Goal: Complete application form: Complete application form

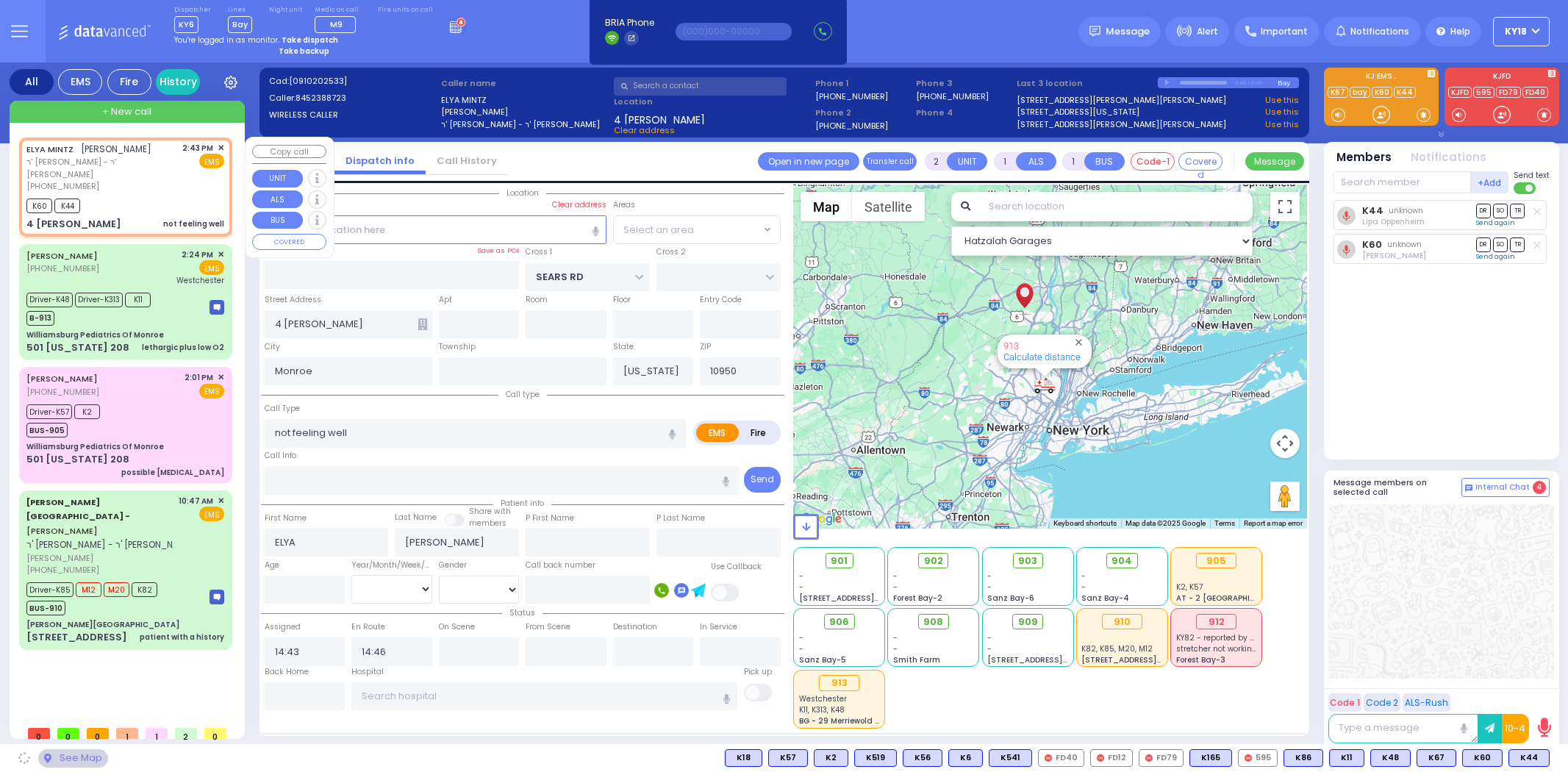
select select
select select "[GEOGRAPHIC_DATA]"
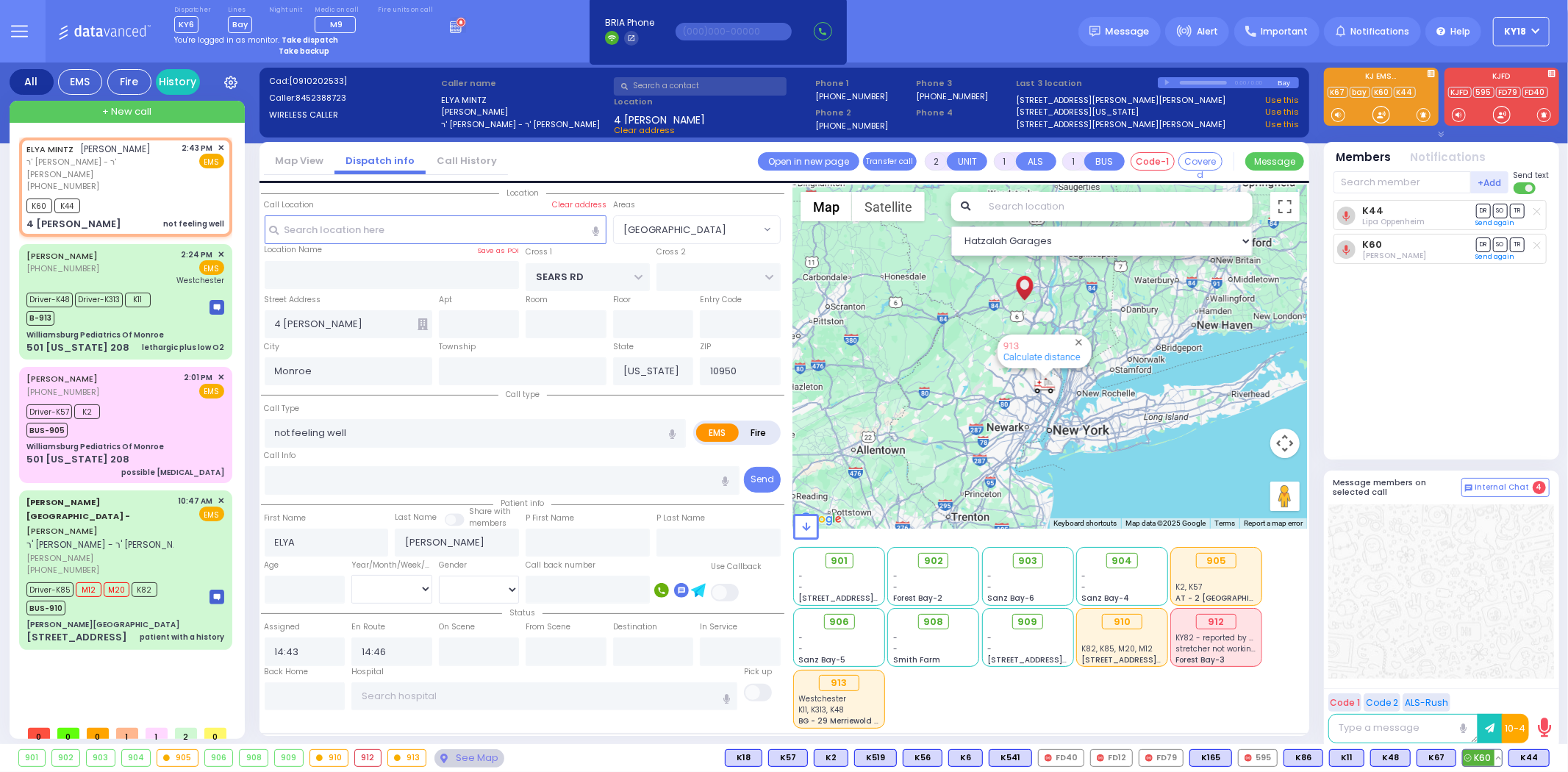
click at [1502, 759] on button at bounding box center [1498, 758] width 7 height 16
click at [1488, 649] on icon at bounding box center [1487, 651] width 15 height 15
click at [1546, 759] on button at bounding box center [1545, 758] width 7 height 16
click at [1533, 675] on icon at bounding box center [1534, 672] width 15 height 15
click at [1547, 758] on button at bounding box center [1545, 758] width 7 height 16
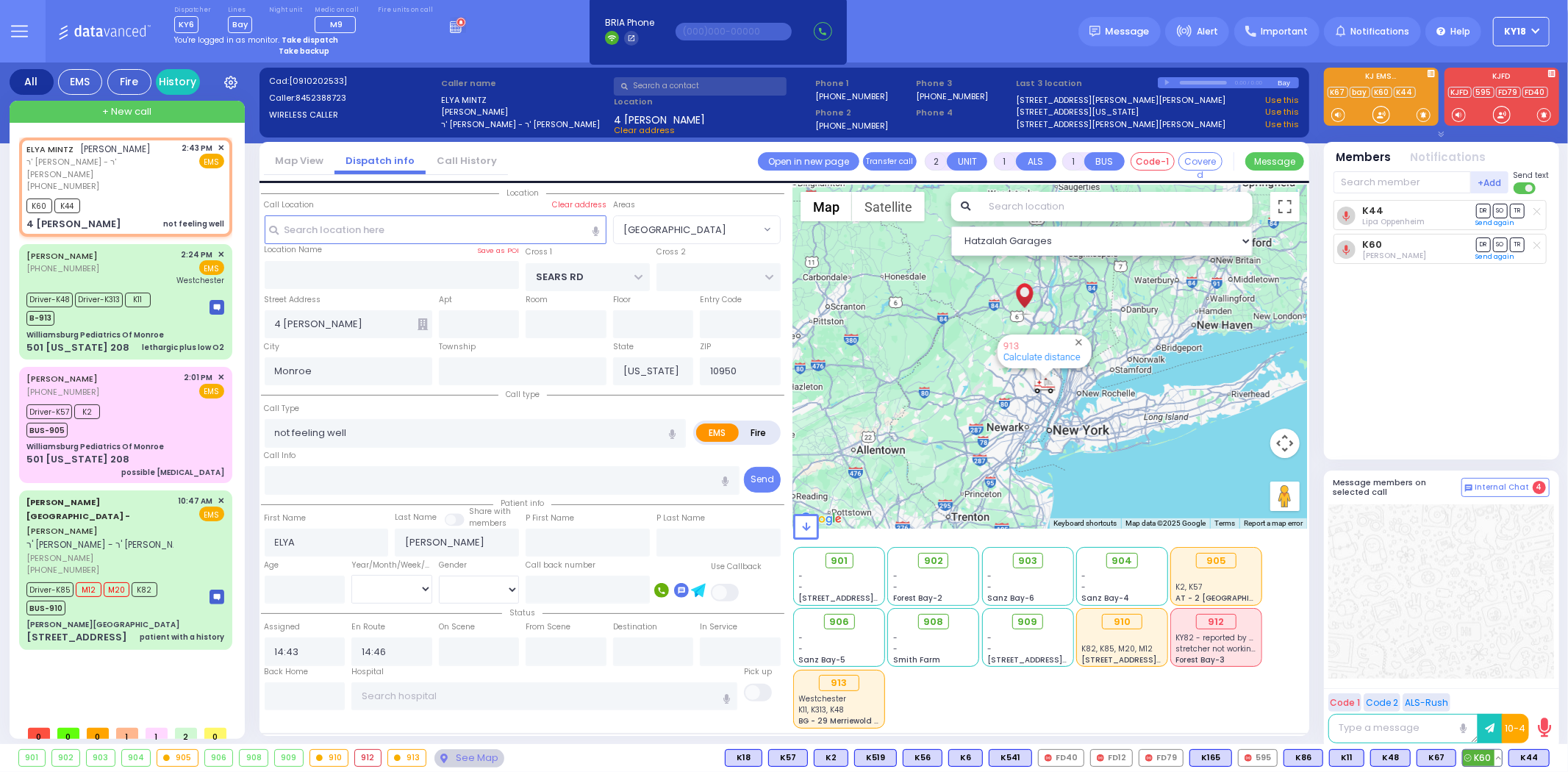
click at [1501, 759] on button at bounding box center [1498, 758] width 7 height 16
click at [1486, 650] on icon at bounding box center [1487, 651] width 15 height 15
click at [135, 199] on div "K60 K44" at bounding box center [125, 204] width 198 height 18
select select
radio input "true"
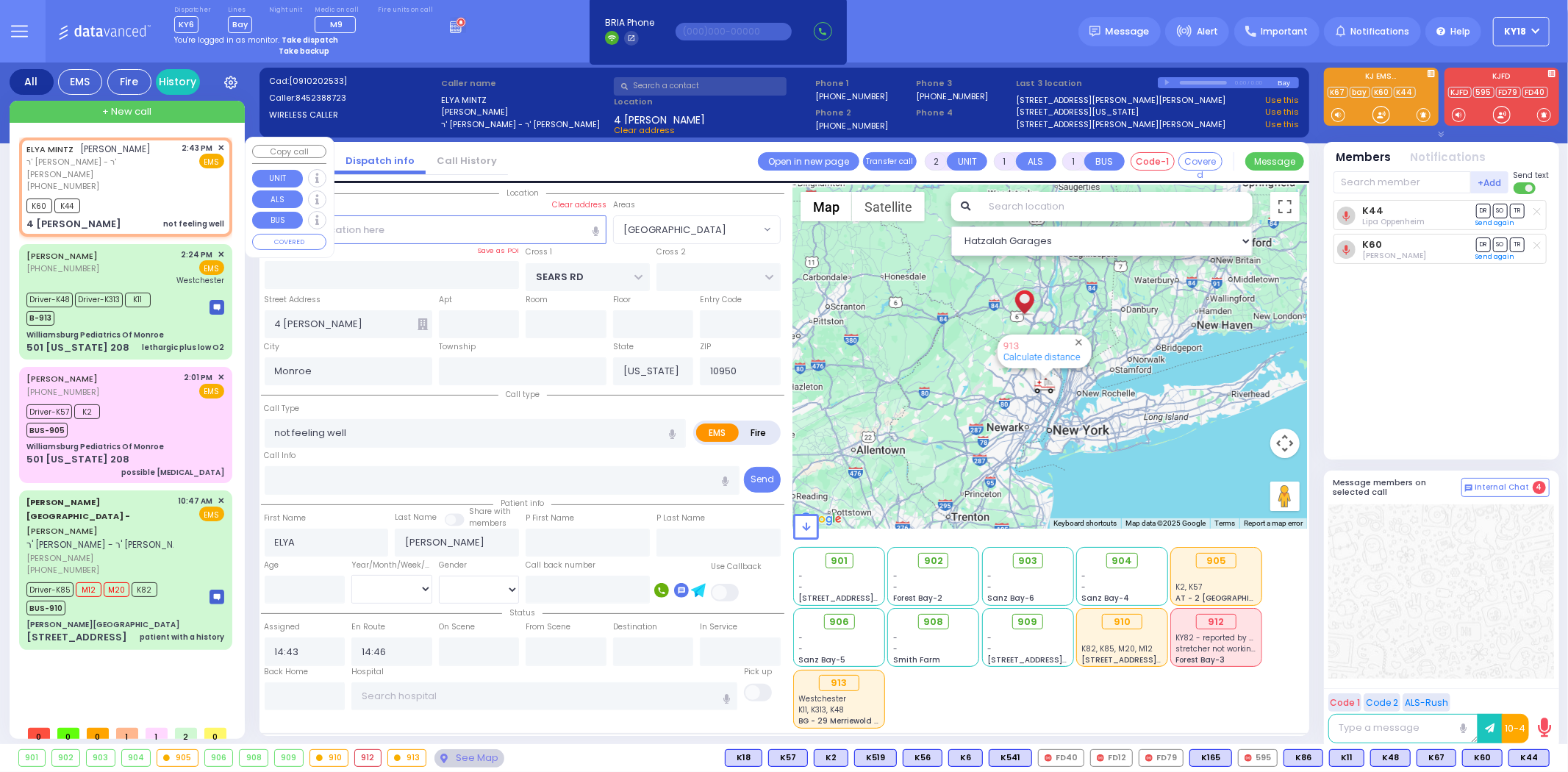
select select
select select "[GEOGRAPHIC_DATA]"
select select "Hatzalah Garages"
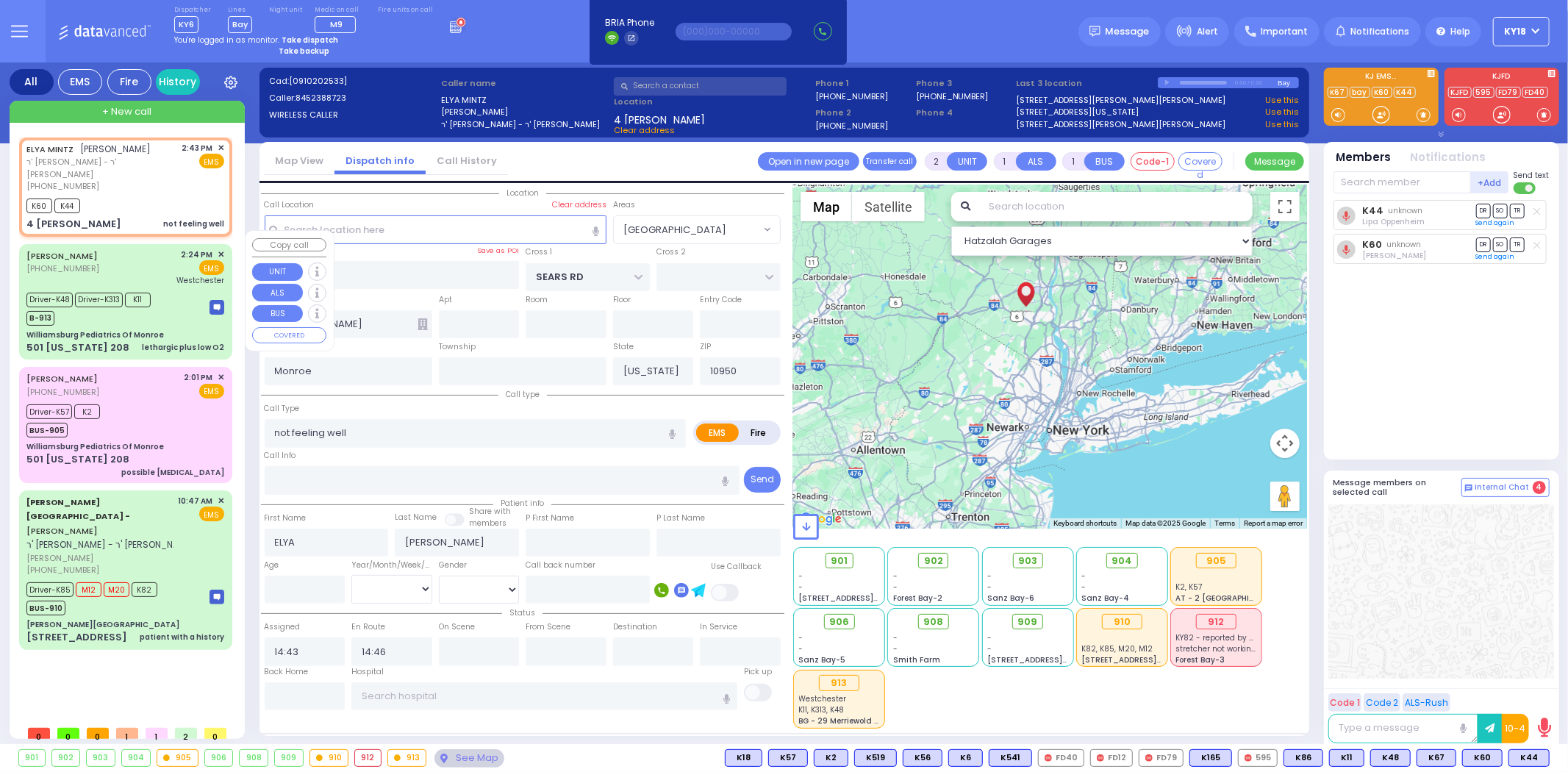
click at [143, 288] on div "Driver-K48 Driver-K313 K11" at bounding box center [88, 297] width 124 height 18
type input "6"
select select
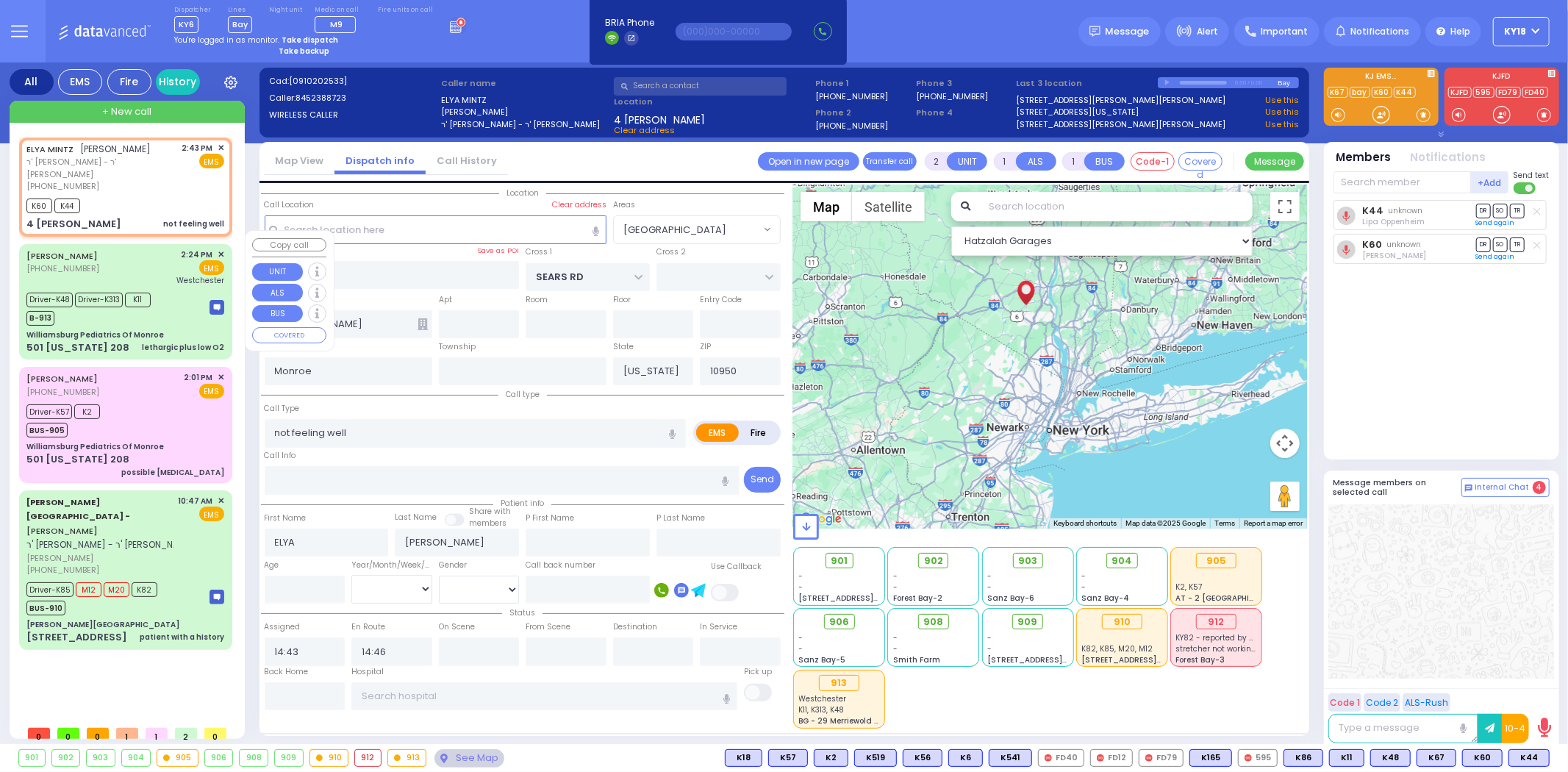
type input "lethargic plus low O2"
radio input "true"
type input "Chany"
type input "Kaufman"
type input "10"
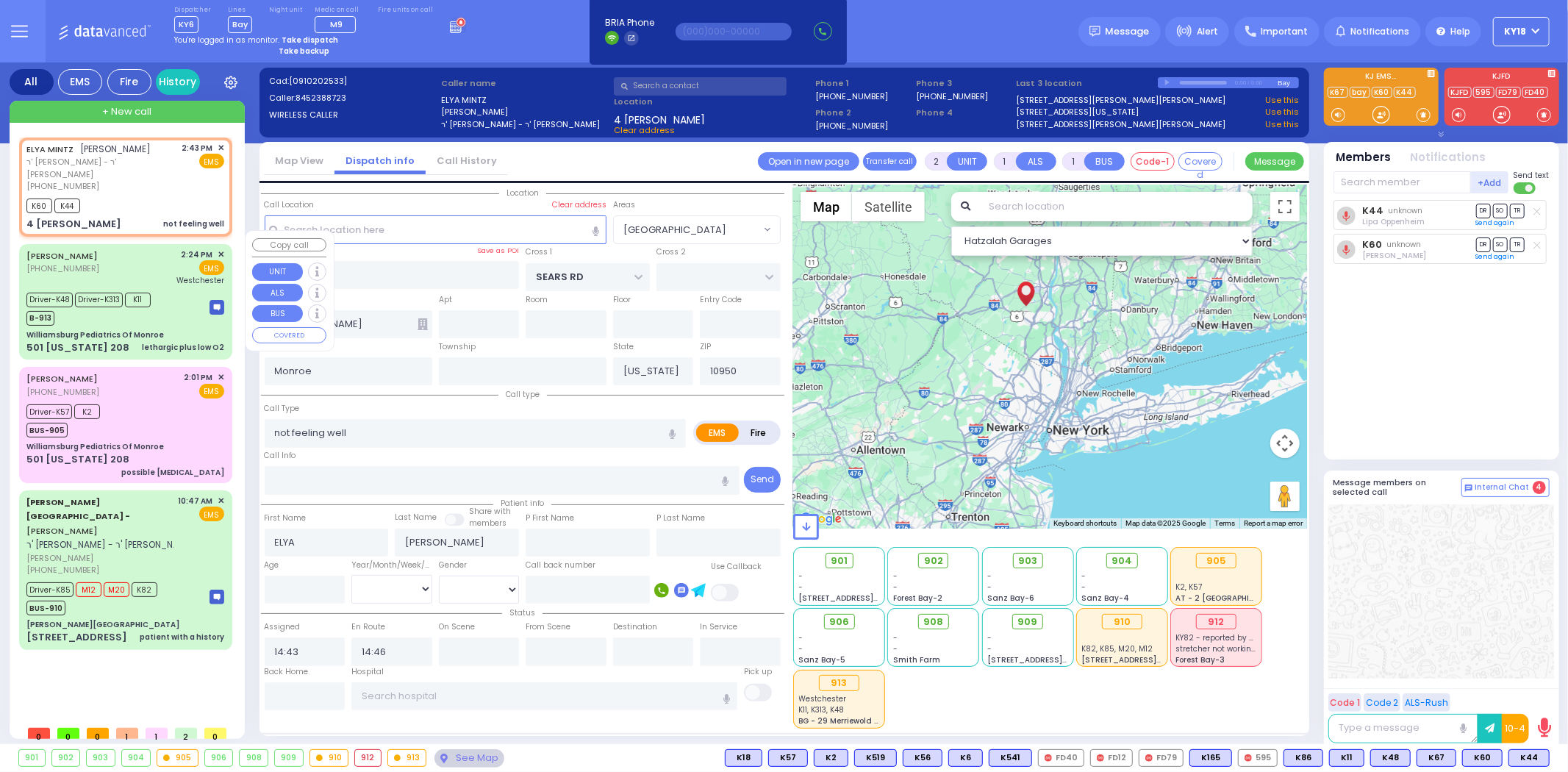
select select "Month"
select select "[DEMOGRAPHIC_DATA]"
type input "14:24"
type input "14:27"
type input "14:32"
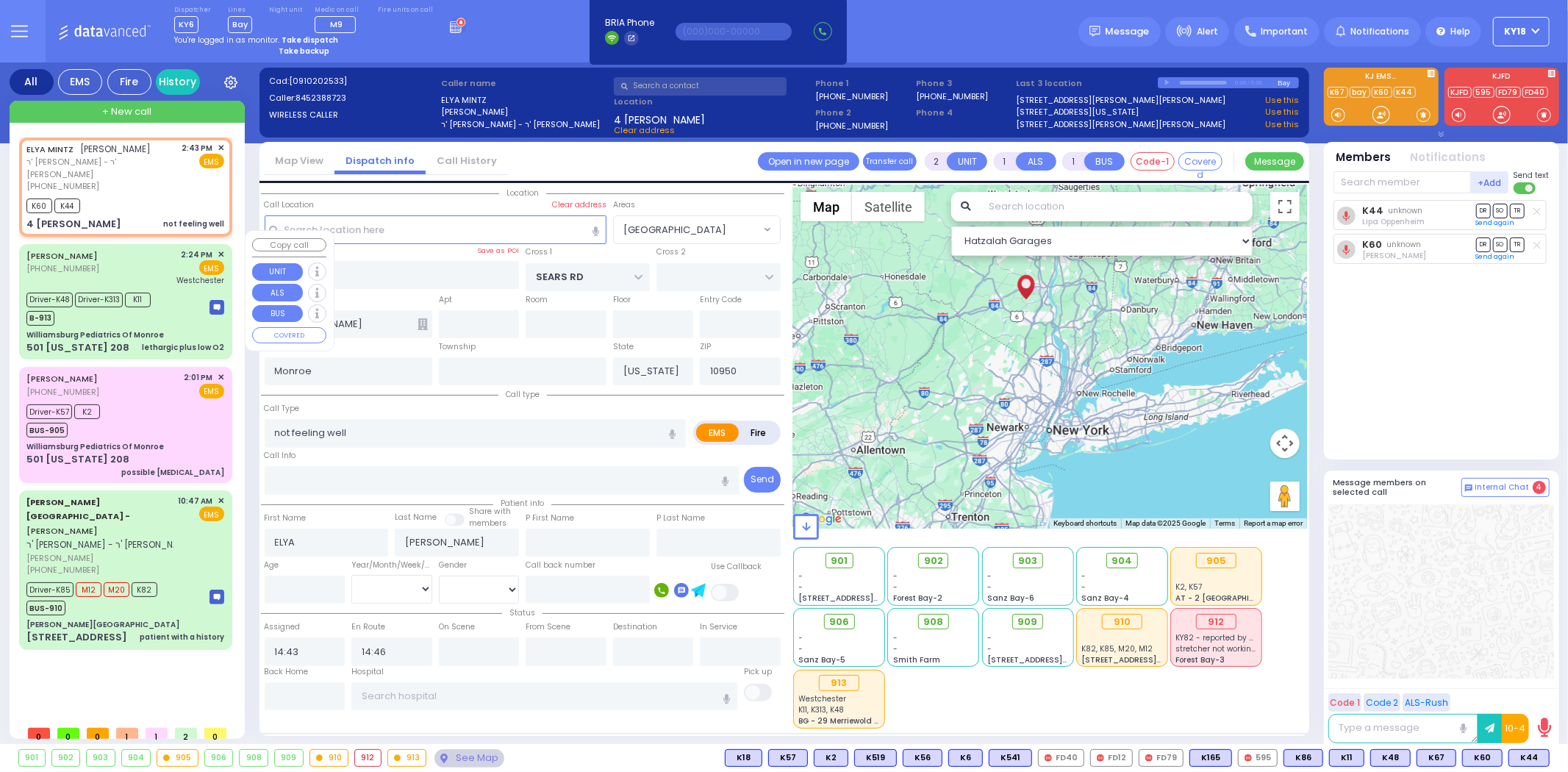
type input "14:41"
type input "Westchester Medical Center-Woods Road"
select select "Hatzalah Garages"
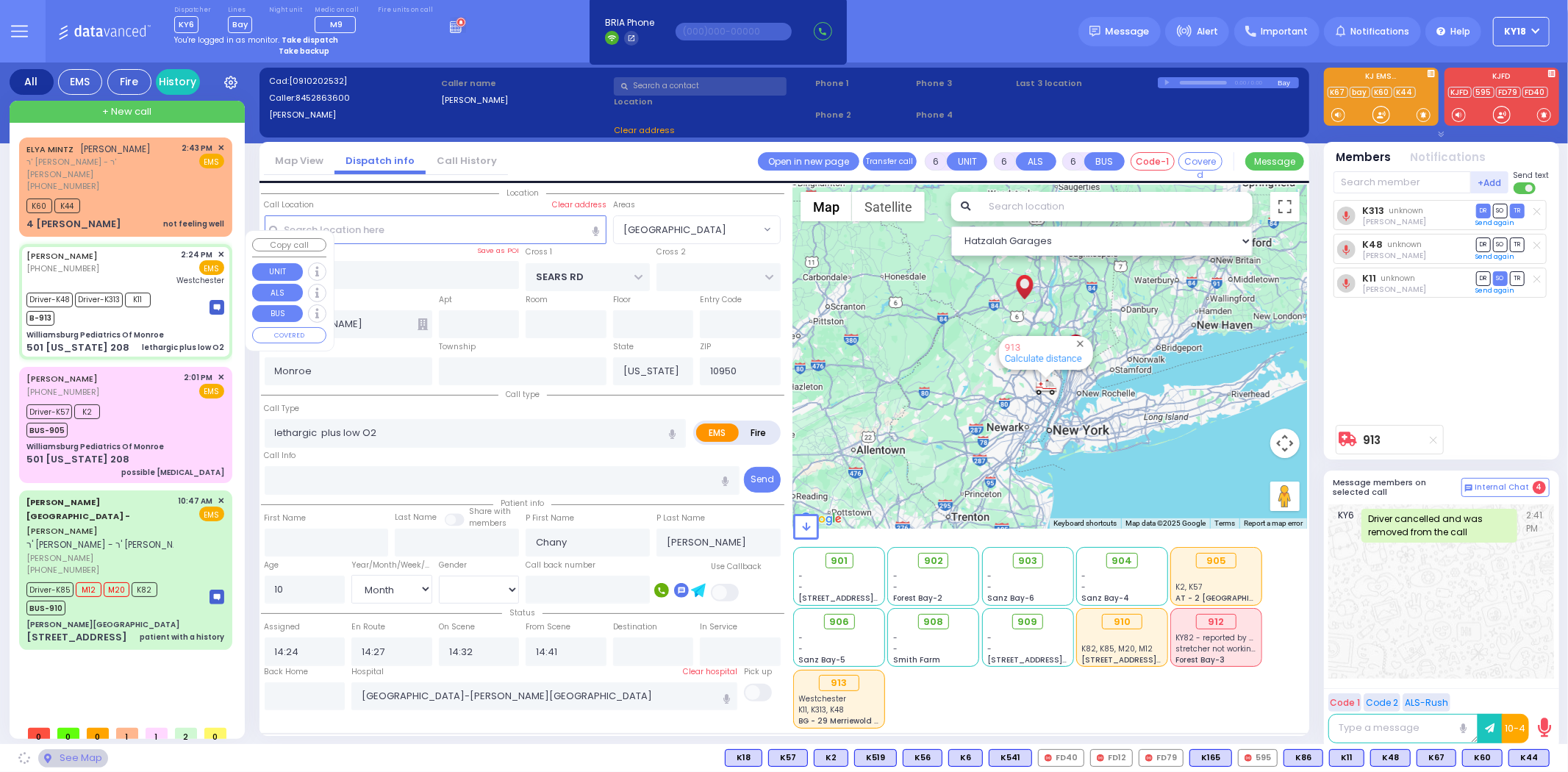
type input "Williamsburg Pediatrics Of Monroe"
type input "US-6 WEST"
type input "US-6 EAST"
type input "501 [US_STATE] 208"
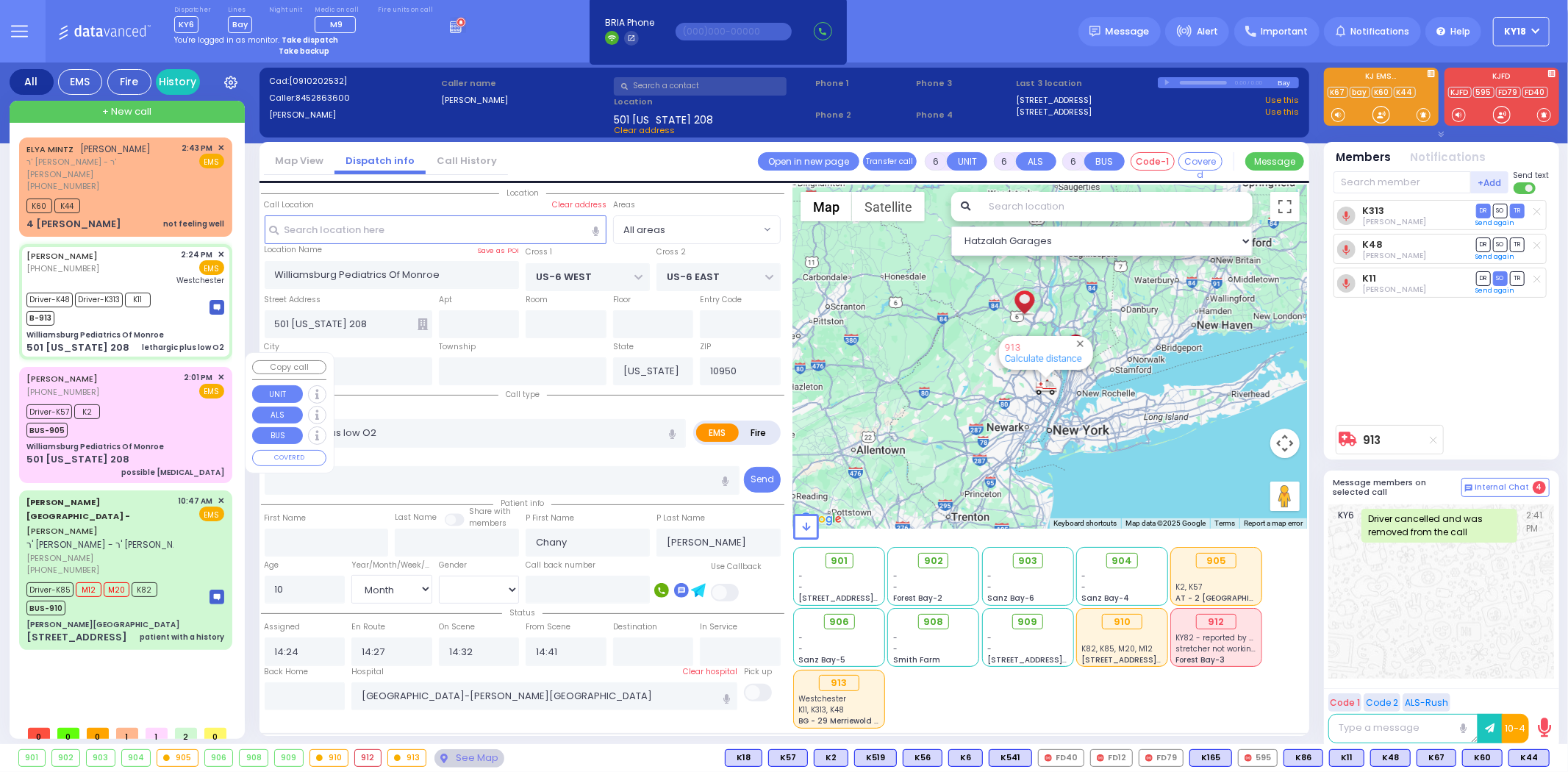
click at [175, 441] on div "Williamsburg Pediatrics Of Monroe" at bounding box center [125, 446] width 198 height 11
select select
type input "possible [MEDICAL_DATA]"
radio input "true"
type input "Samuel"
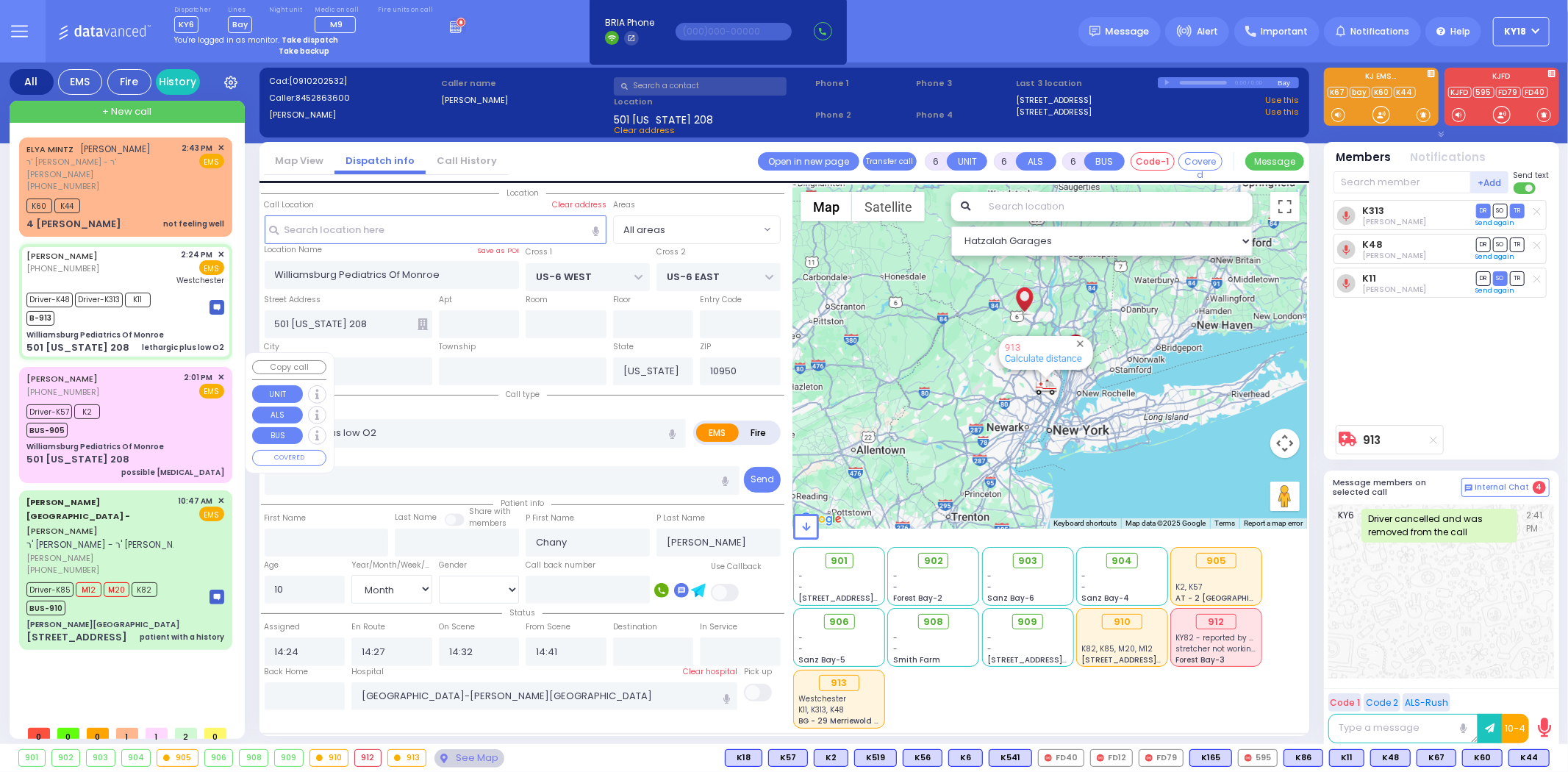
type input "Weisz"
type input "5"
select select "Year"
select select "[DEMOGRAPHIC_DATA]"
type input "14:01"
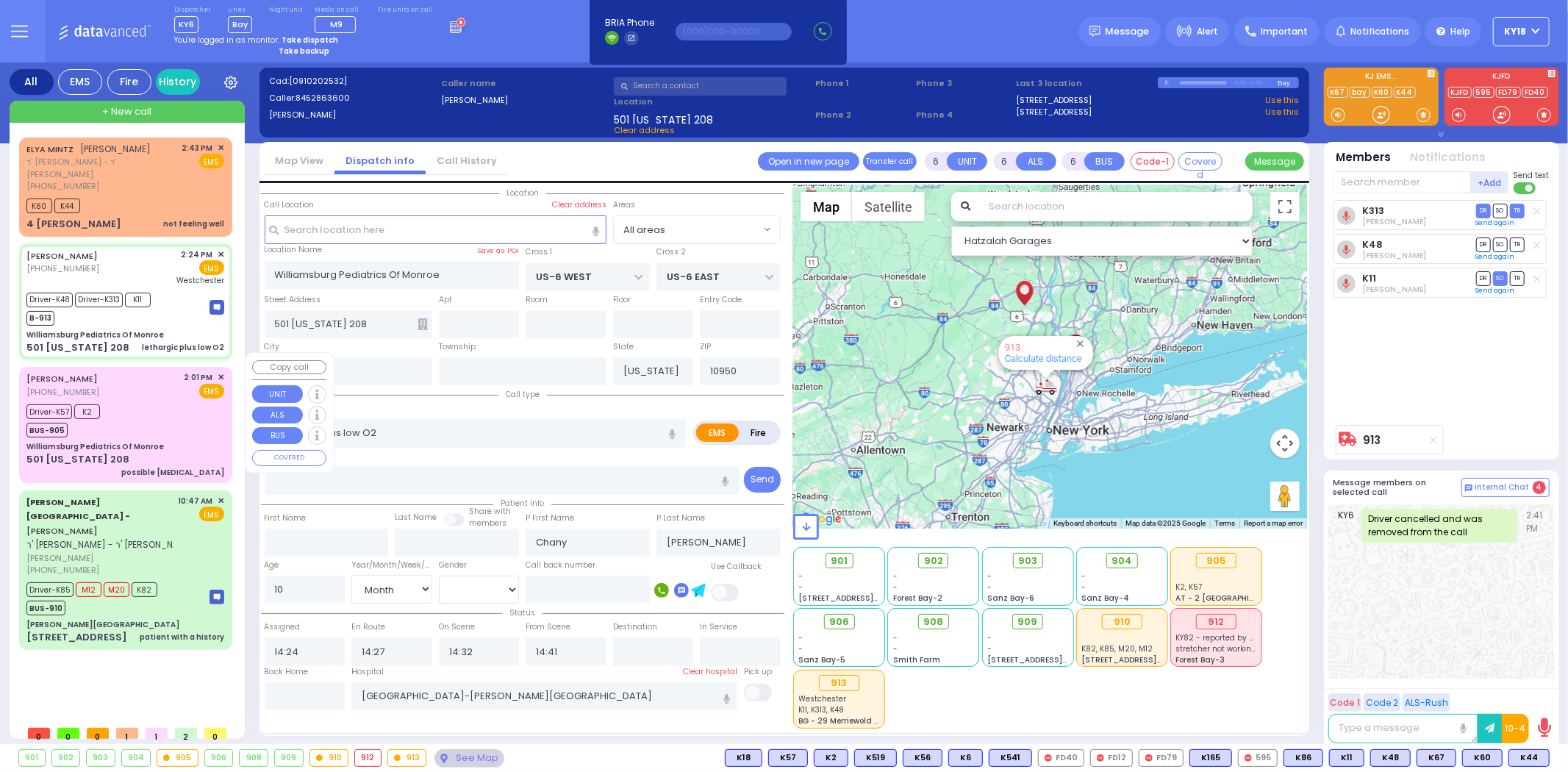
type input "14:04"
type input "14:10"
type input "14:12"
type input "Hackensack University Medical Center 30 Essex Street Hackensack"
select select "Hatzalah Garages"
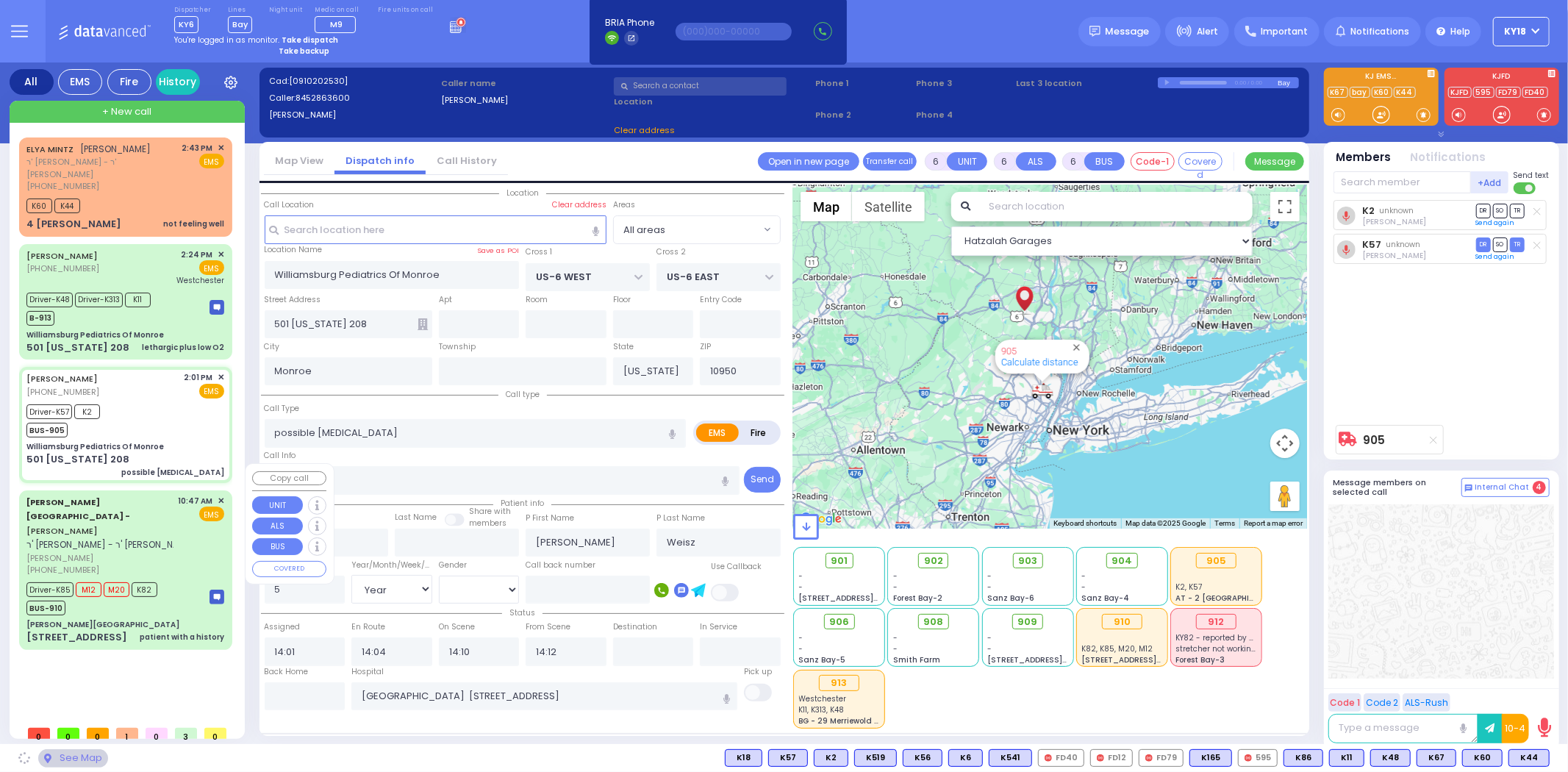
select select
radio input "true"
select select "Year"
select select "[DEMOGRAPHIC_DATA]"
select select "Hatzalah Garages"
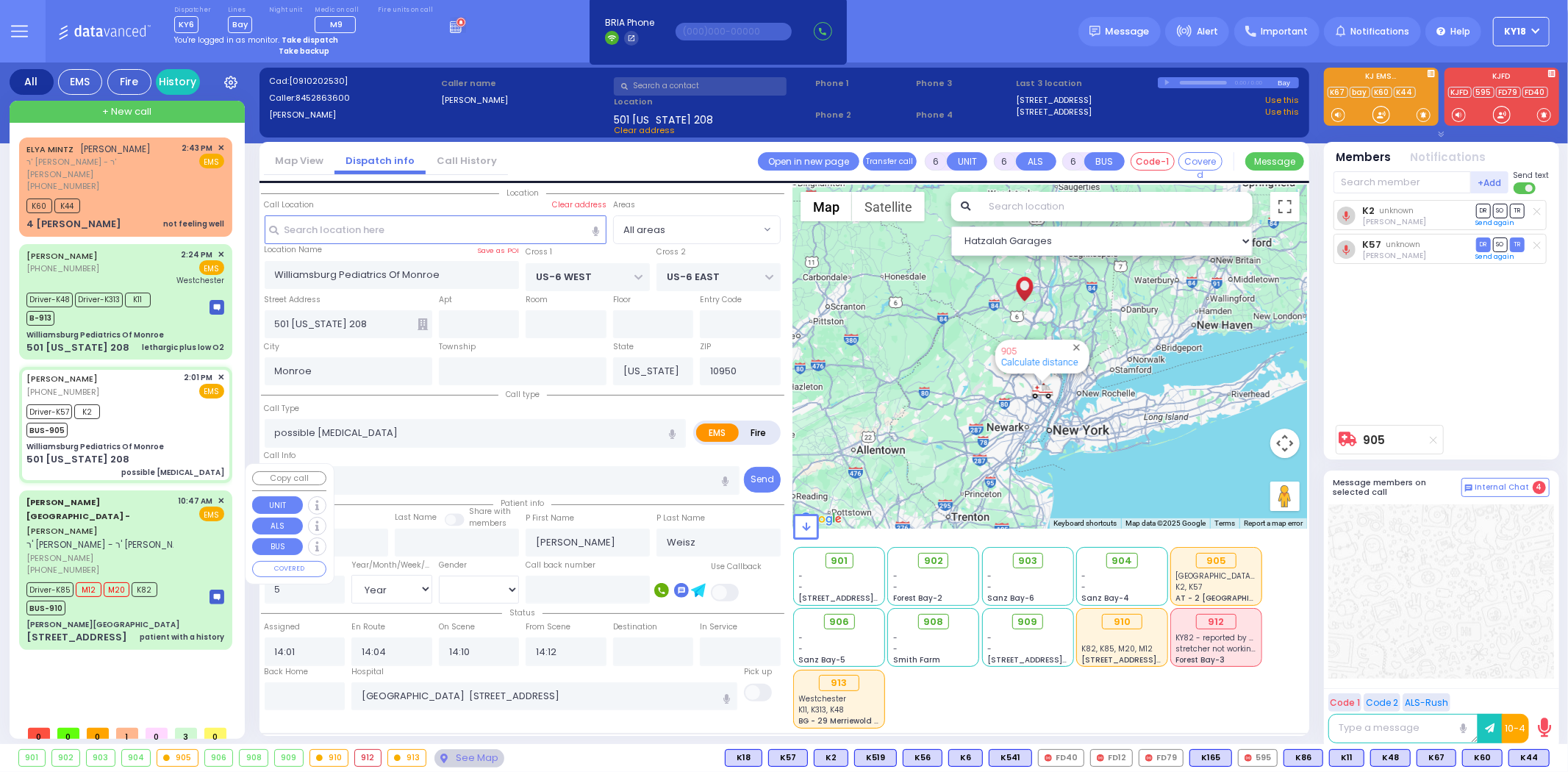
click at [168, 495] on div "Aizer Health Center - ARON YONA JACOBOWITZ ר' יחיאל עזריאל - ר' חיים יוסף גאטליב" at bounding box center [110, 523] width 169 height 57
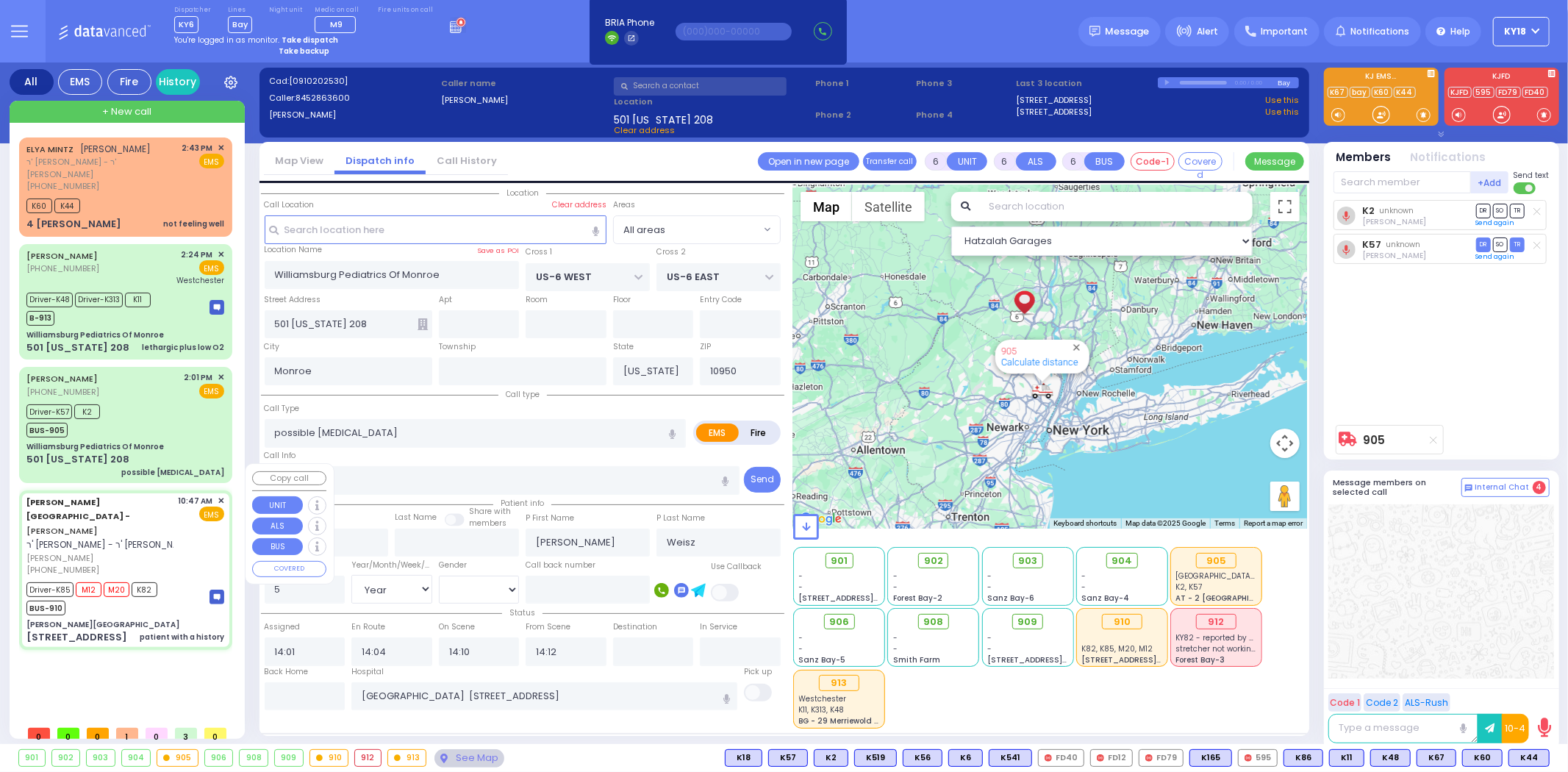
select select
type input "patient with a history"
radio input "true"
type input "ARON YONA"
type input "JACOBOWITZ"
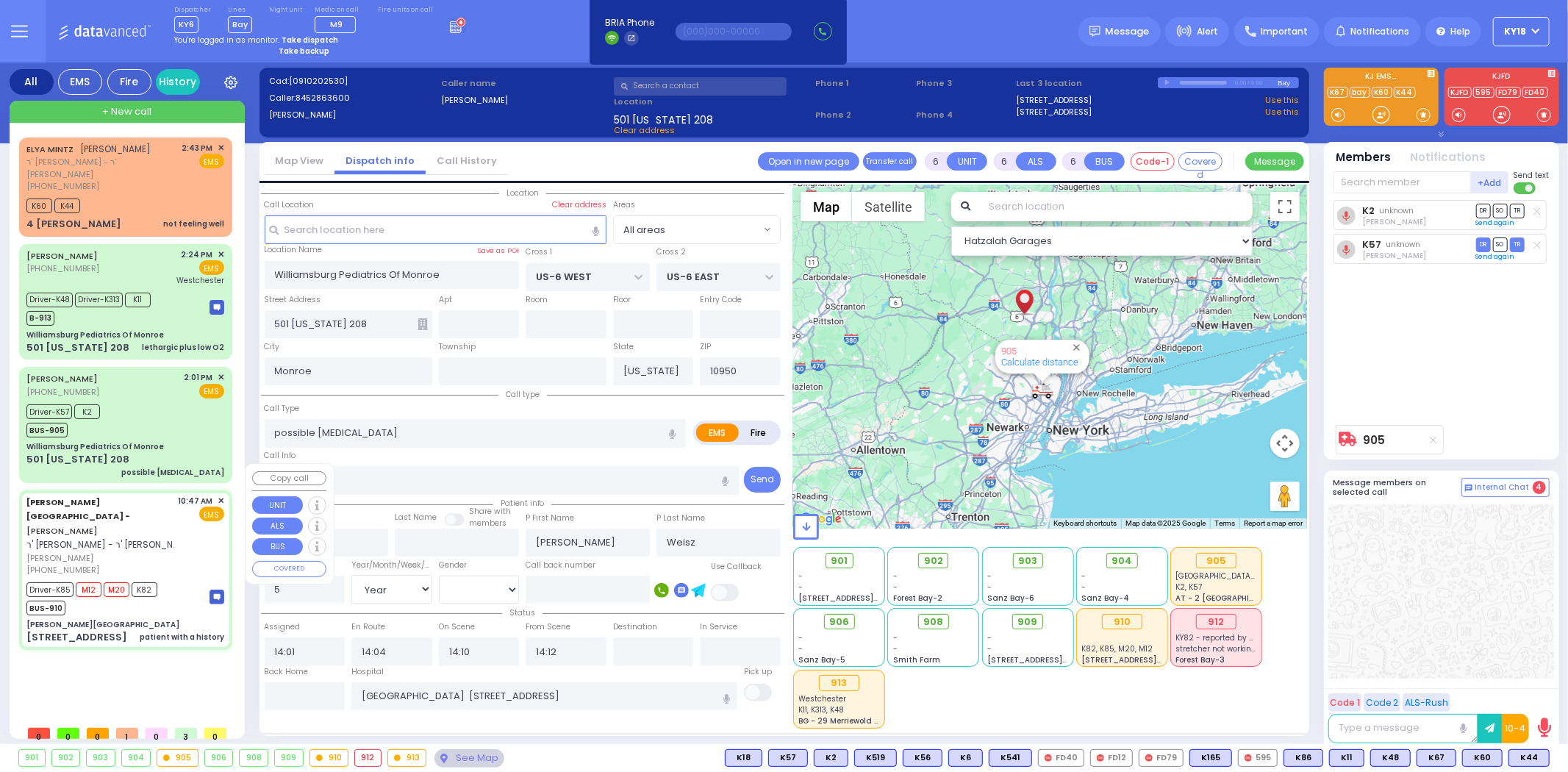
type input "Rivka"
type input "Jacobivics"
type input "1"
select select "Year"
select select "[DEMOGRAPHIC_DATA]"
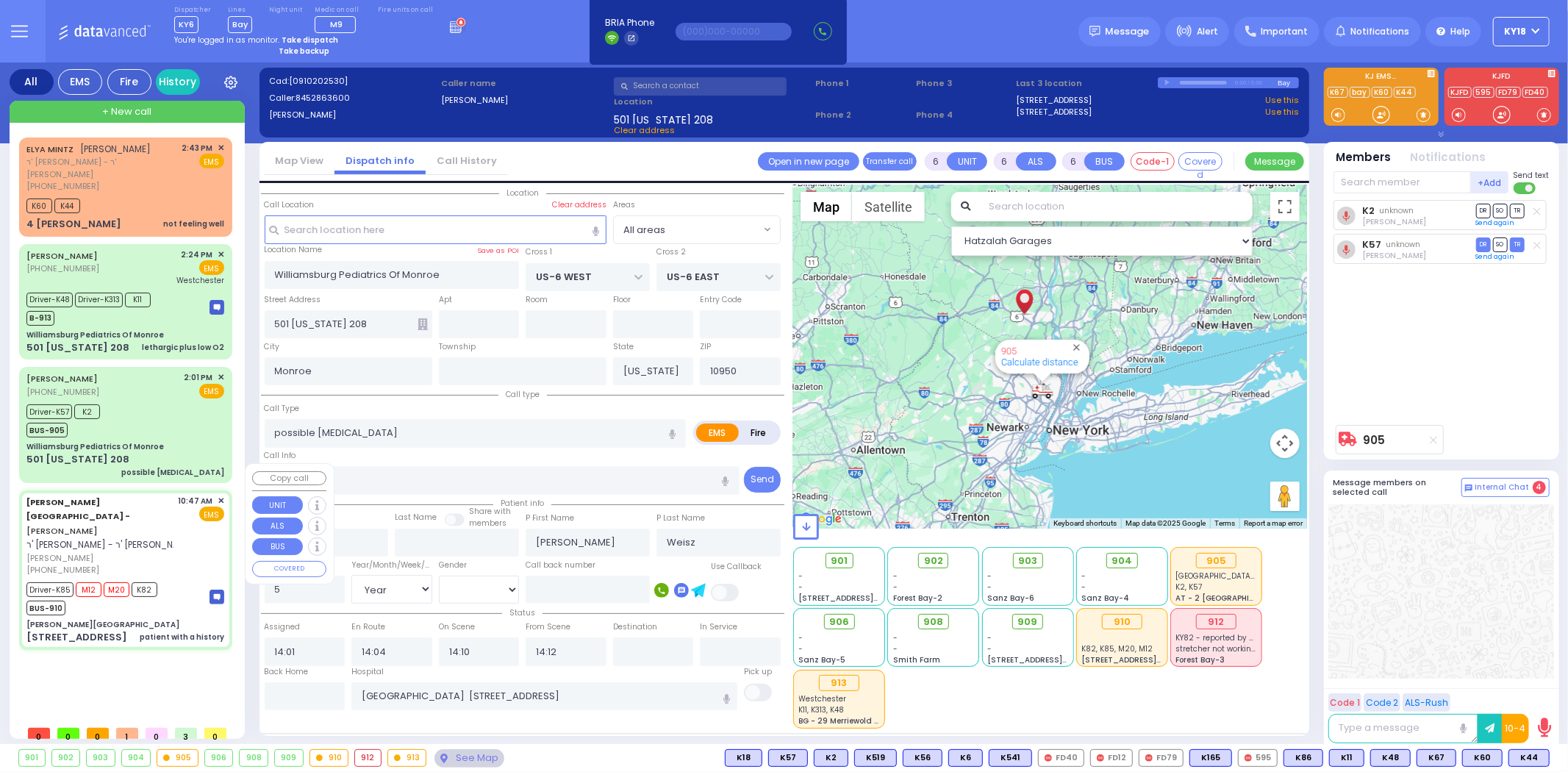
type input "10:47"
type input "10:57"
type input "11:00"
type input "11:50"
type input "14:02"
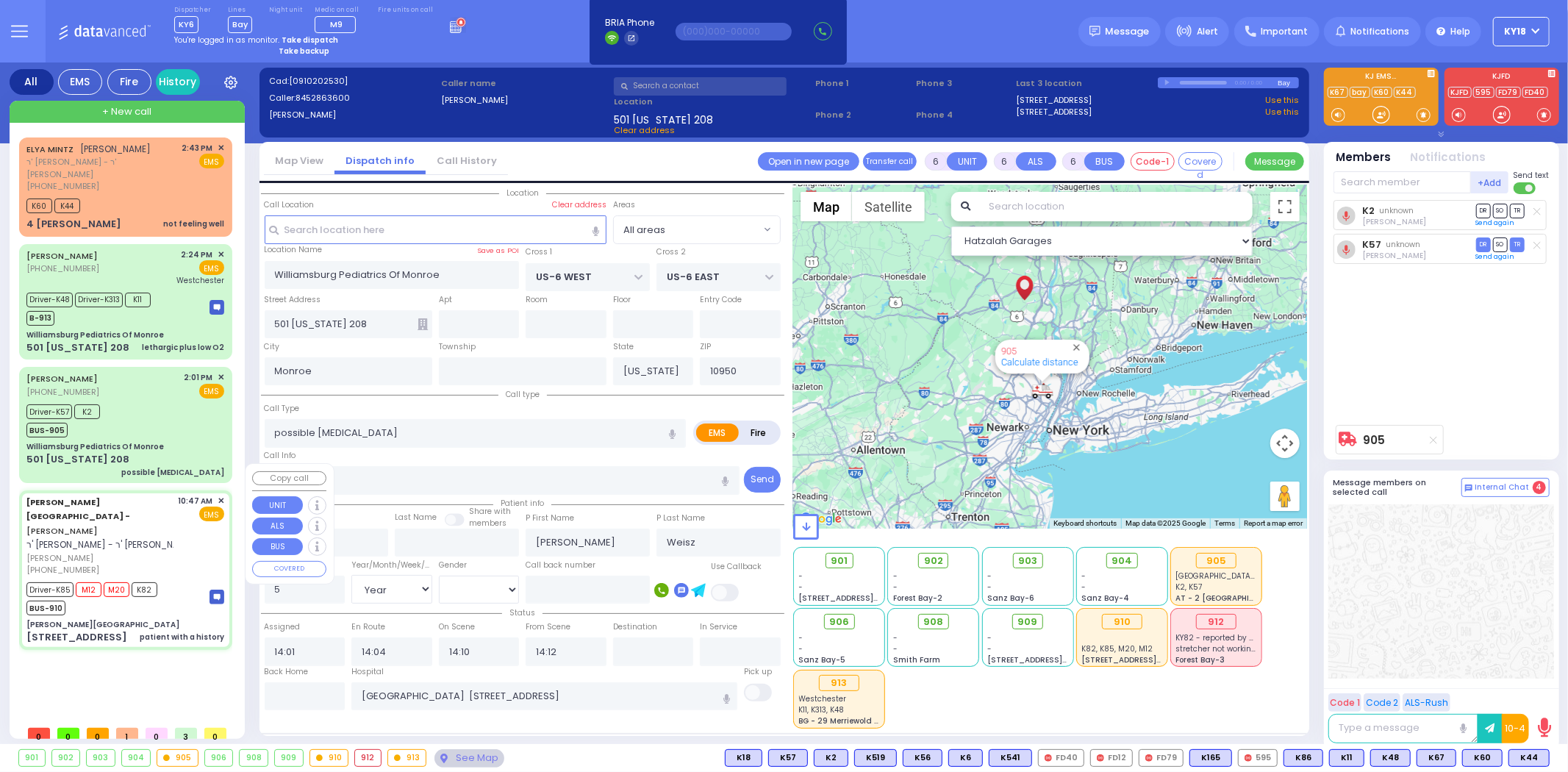
type input "16:00"
type input "Childrens hospital of philadelphia 3400 Civic Center Blvd Philadelphia"
type input "[PERSON_NAME][GEOGRAPHIC_DATA]"
type input "VAN BUREN DR"
type input "CARTER LN"
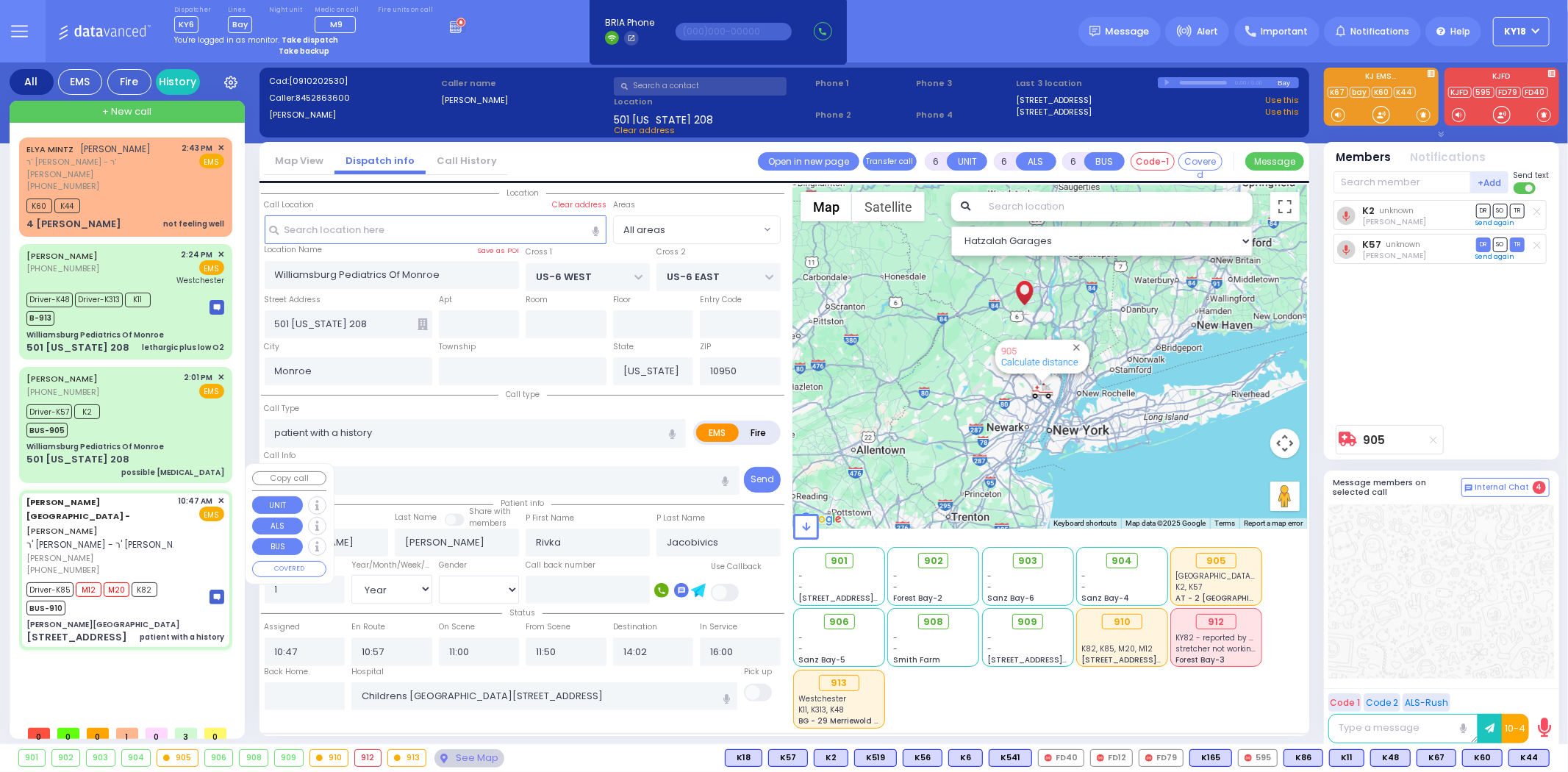
type input "[STREET_ADDRESS]"
type input "Kiryas Joel"
select select "SECTION 2"
select select "Hatzalah Garages"
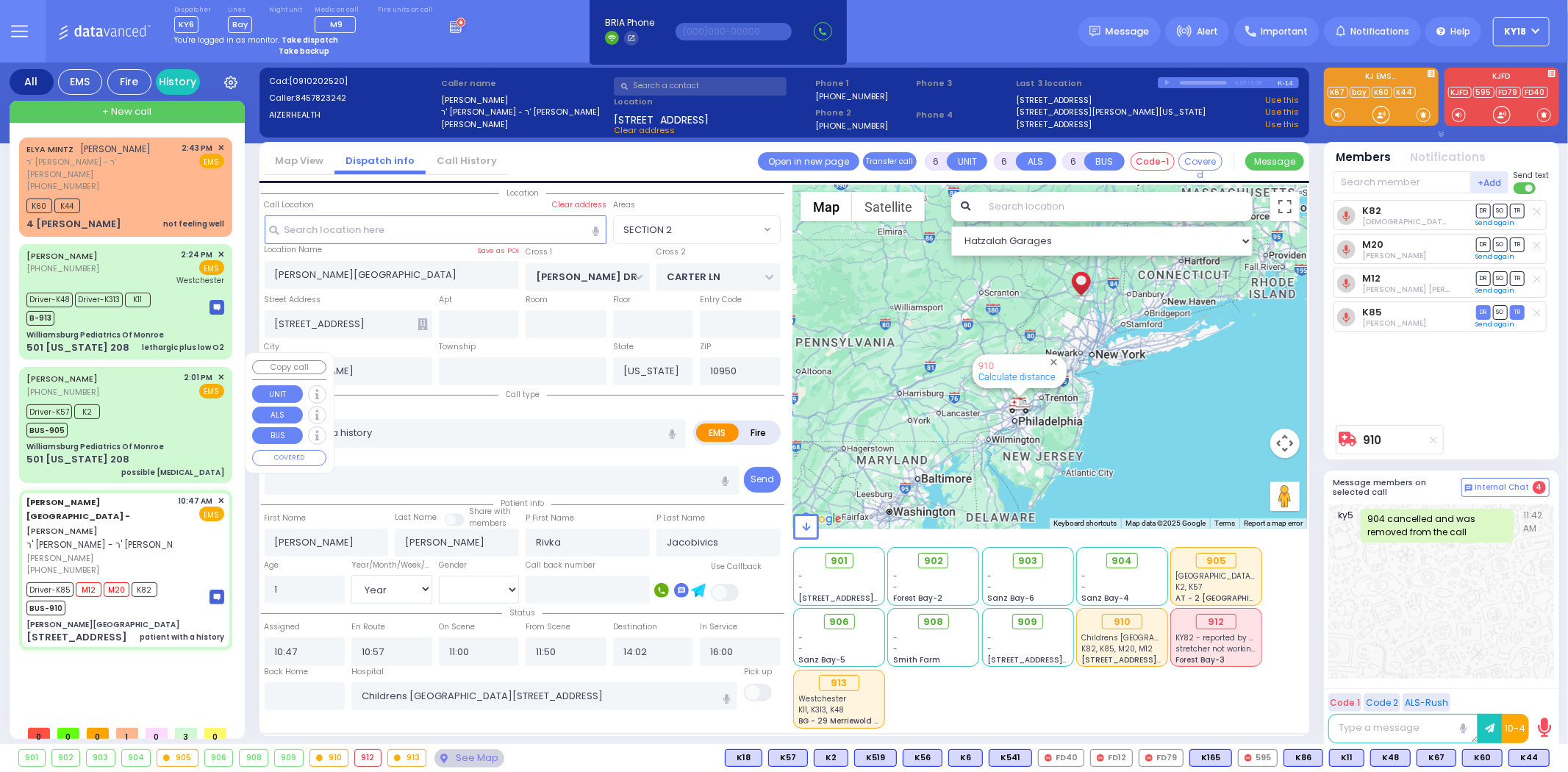
click at [150, 414] on div "Driver-K57 K2 BUS-905" at bounding box center [125, 419] width 198 height 37
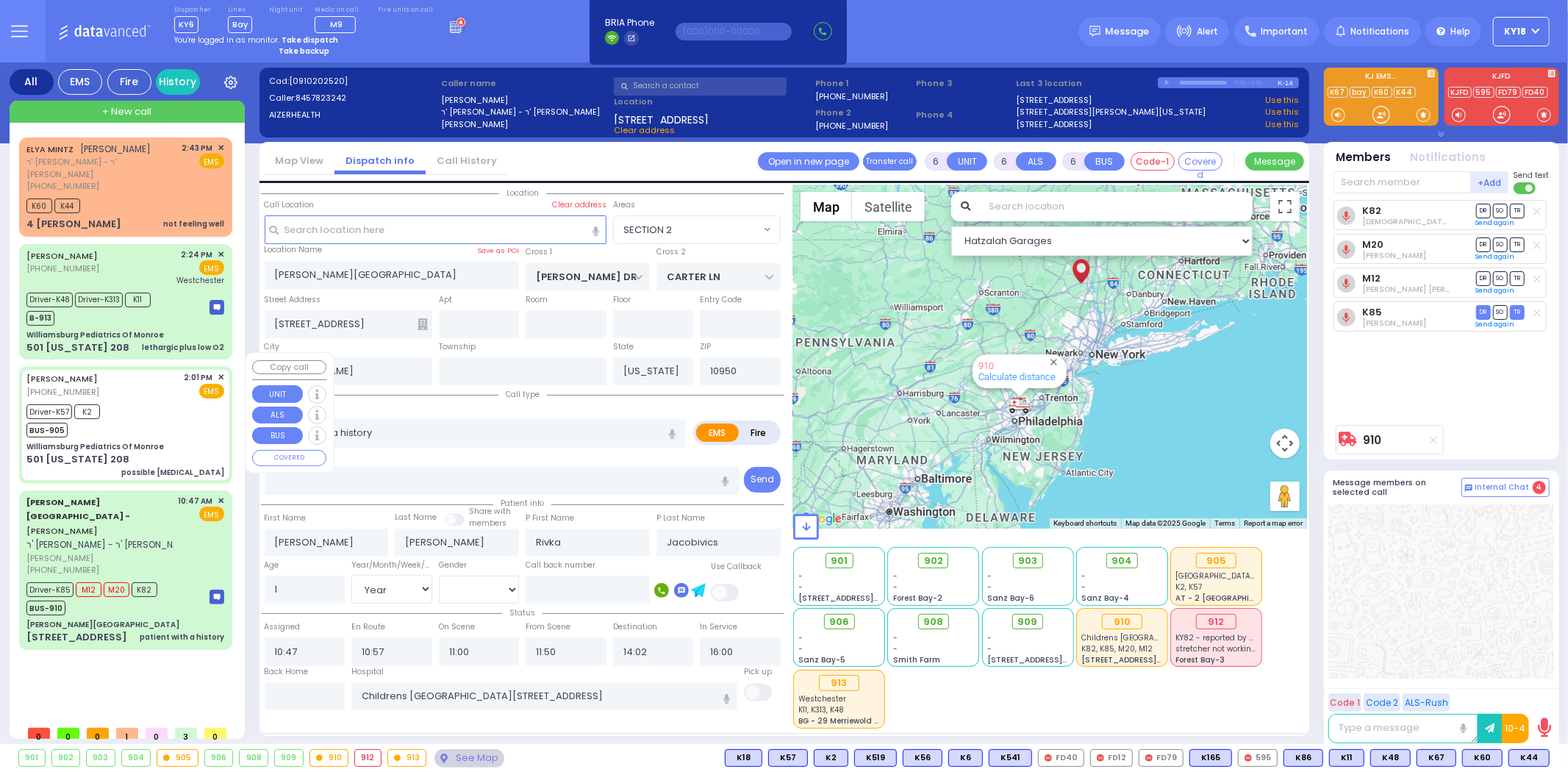
select select
type input "possible [MEDICAL_DATA]"
radio input "true"
type input "Samuel"
type input "Weisz"
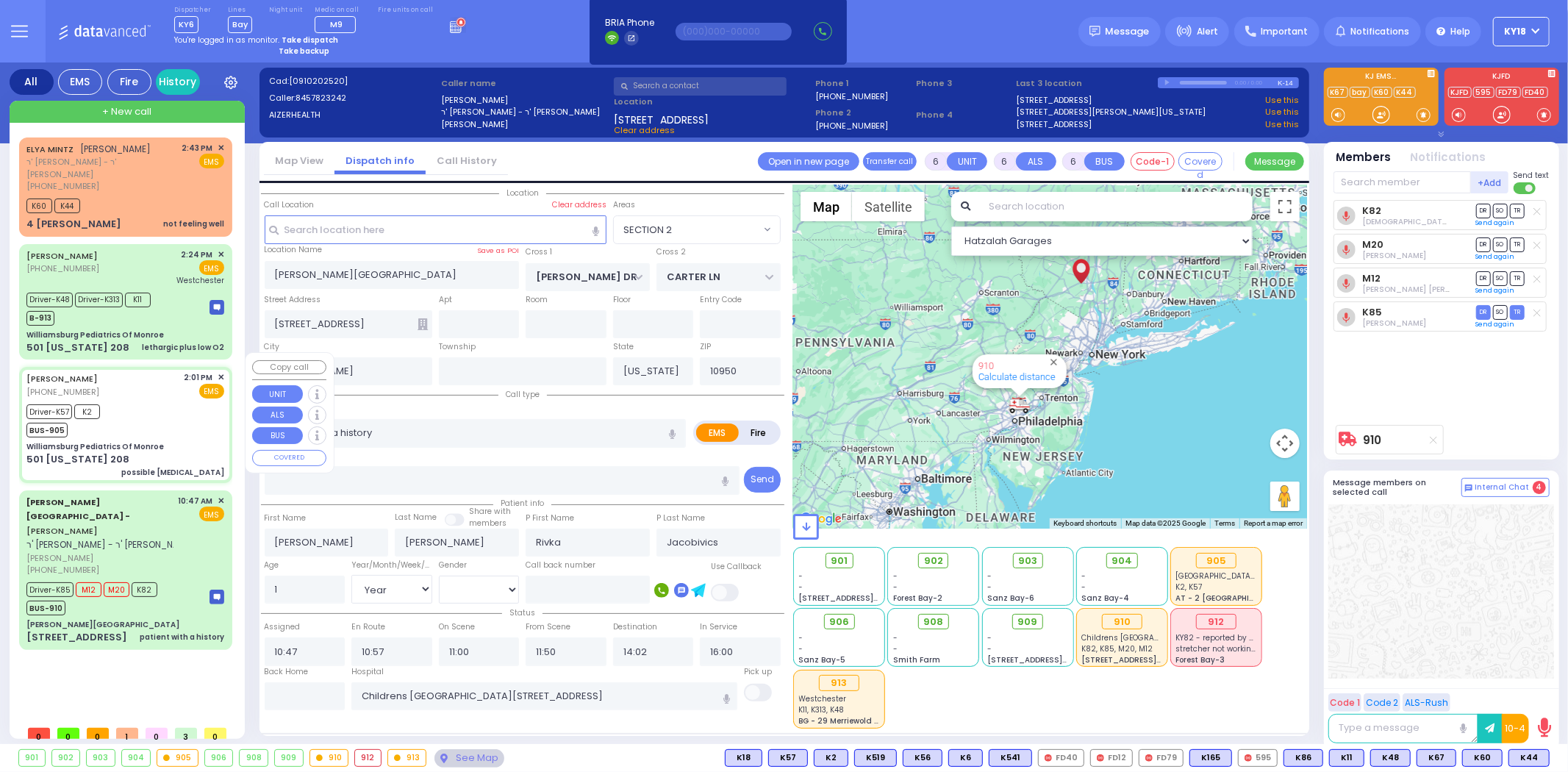
type input "5"
select select "Year"
select select "[DEMOGRAPHIC_DATA]"
type input "14:01"
type input "14:04"
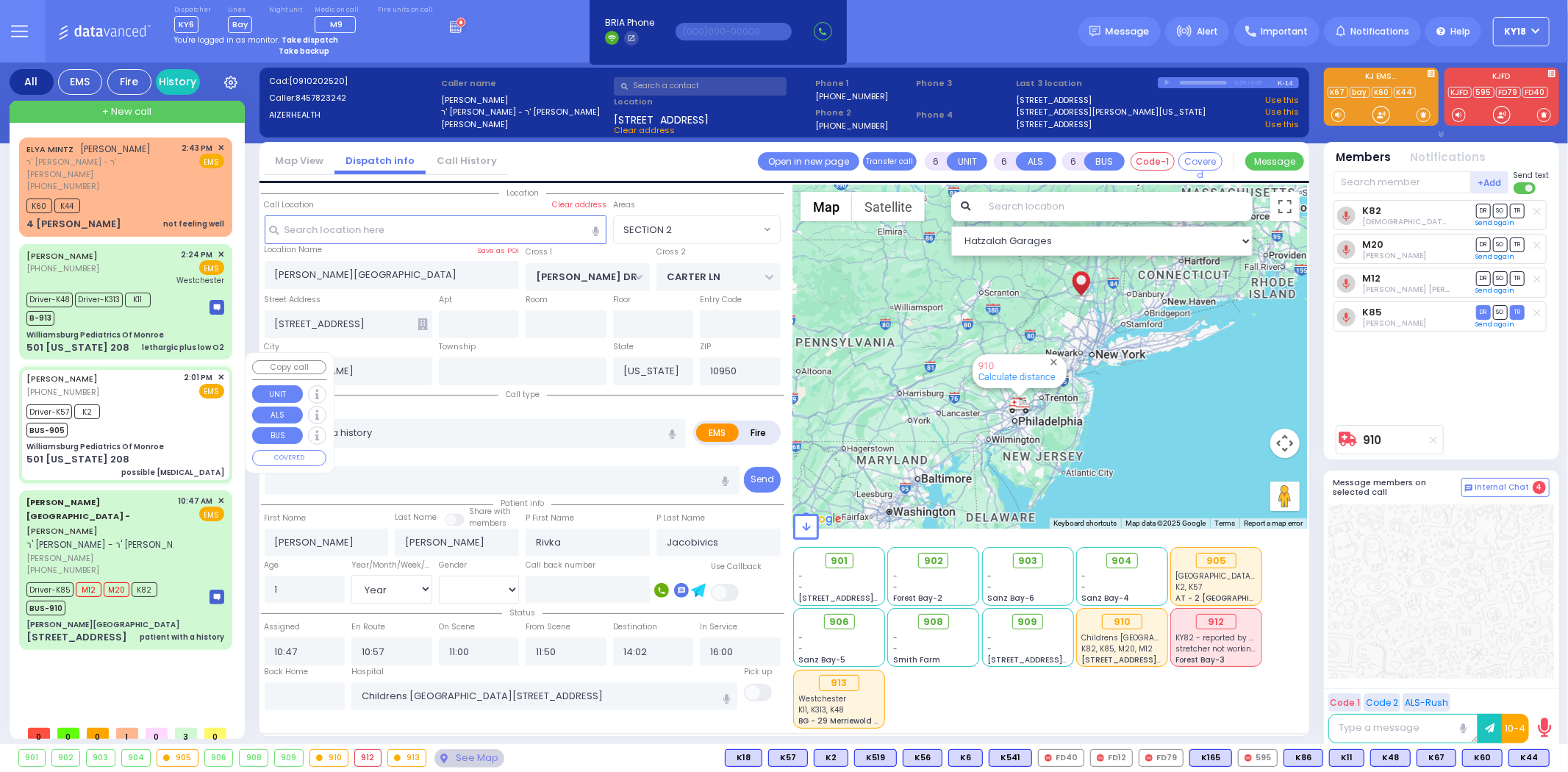
type input "14:10"
type input "14:12"
type input "Hackensack University Medical Center 30 Essex Street Hackensack"
type input "Williamsburg Pediatrics Of Monroe"
type input "US-6 WEST"
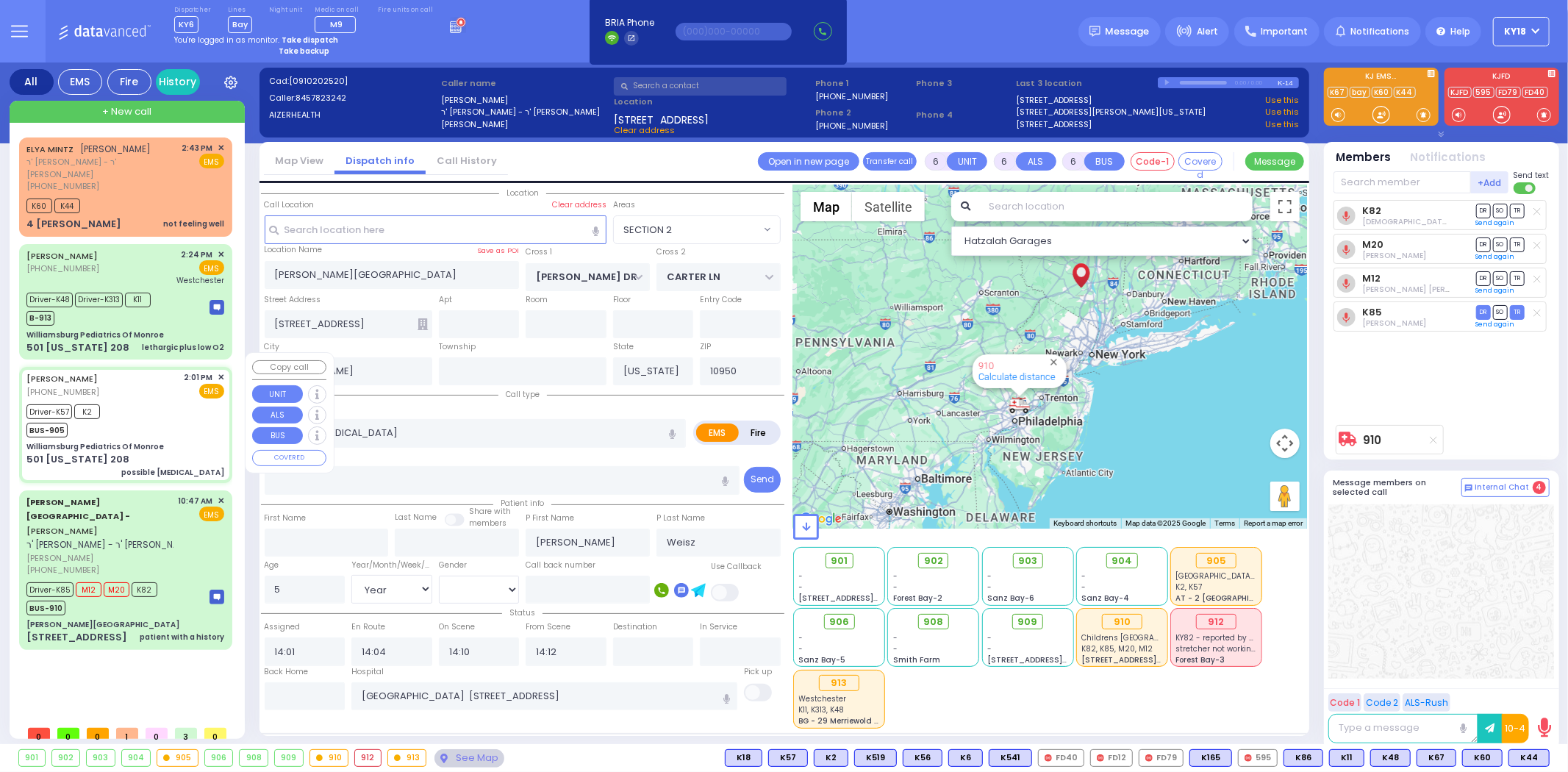
type input "US-6 EAST"
type input "501 [US_STATE] 208"
type input "Monroe"
select select "Hatzalah Garages"
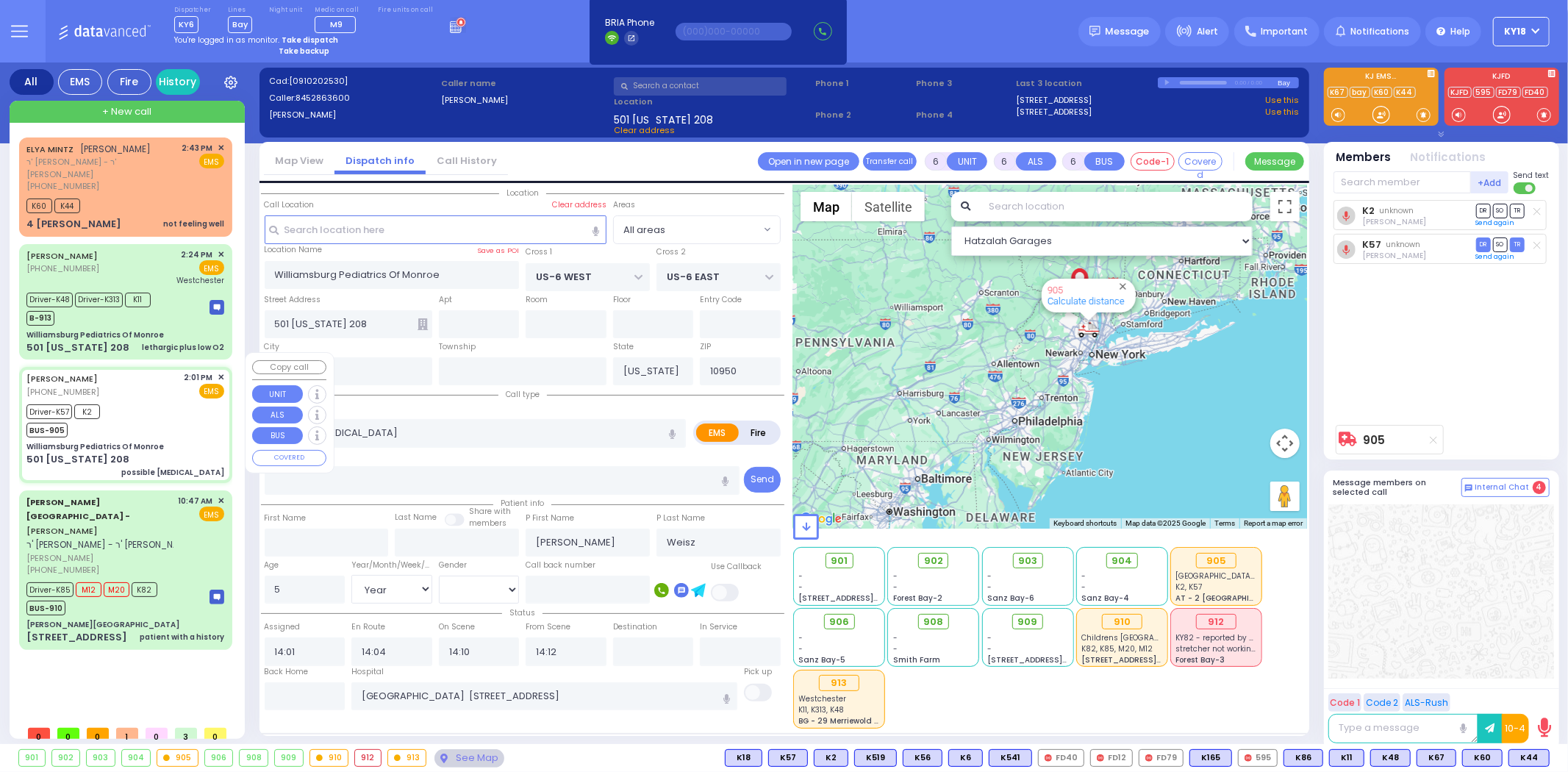
click at [128, 345] on div "WILLIE PEDS (845) 286-3600 2:24 PM ✕ K11" at bounding box center [126, 302] width 213 height 116
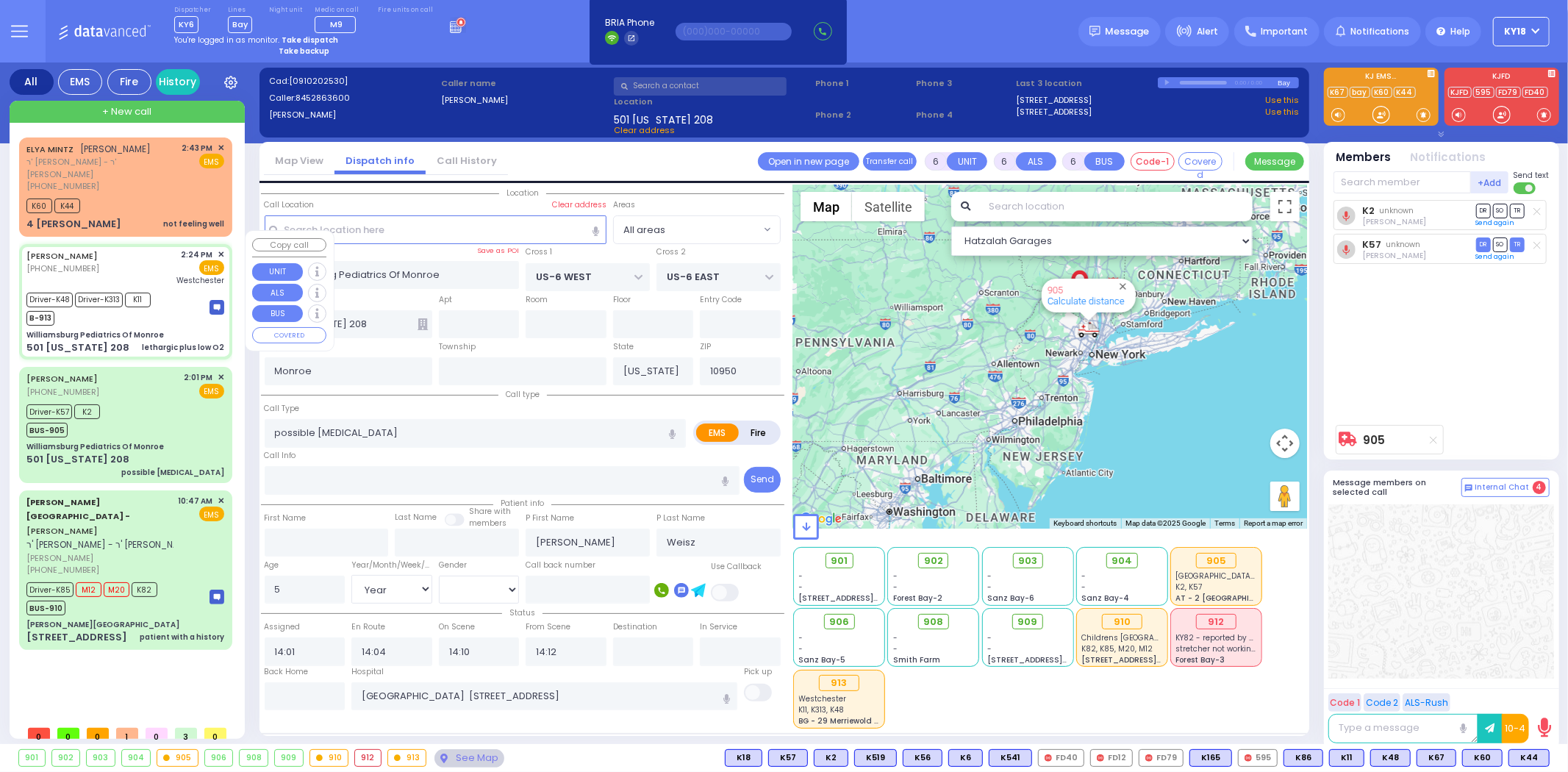
select select
type input "lethargic plus low O2"
radio input "true"
type input "Chany"
type input "Kaufman"
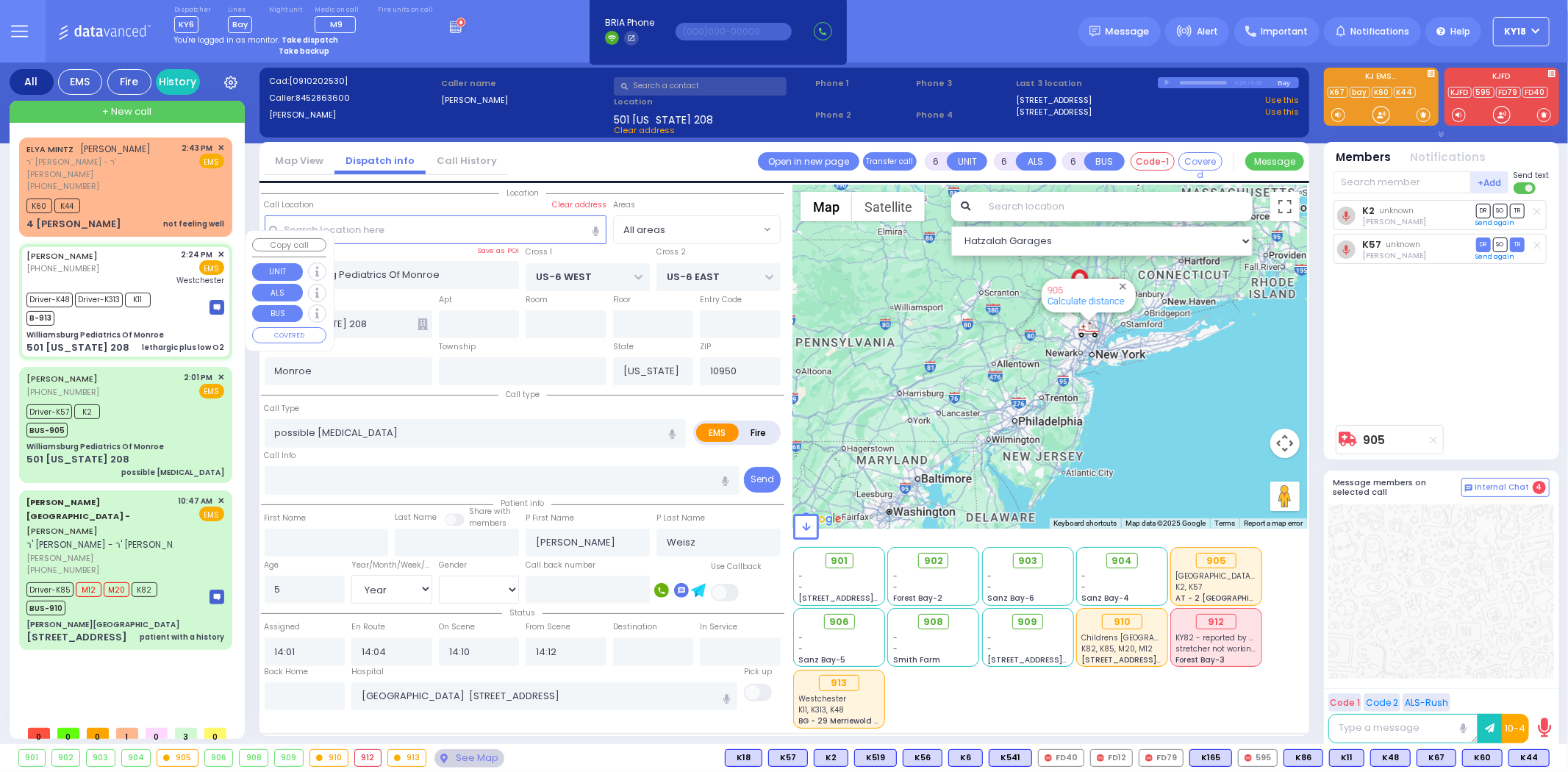
type input "10"
select select "Month"
select select "[DEMOGRAPHIC_DATA]"
type input "14:24"
type input "14:27"
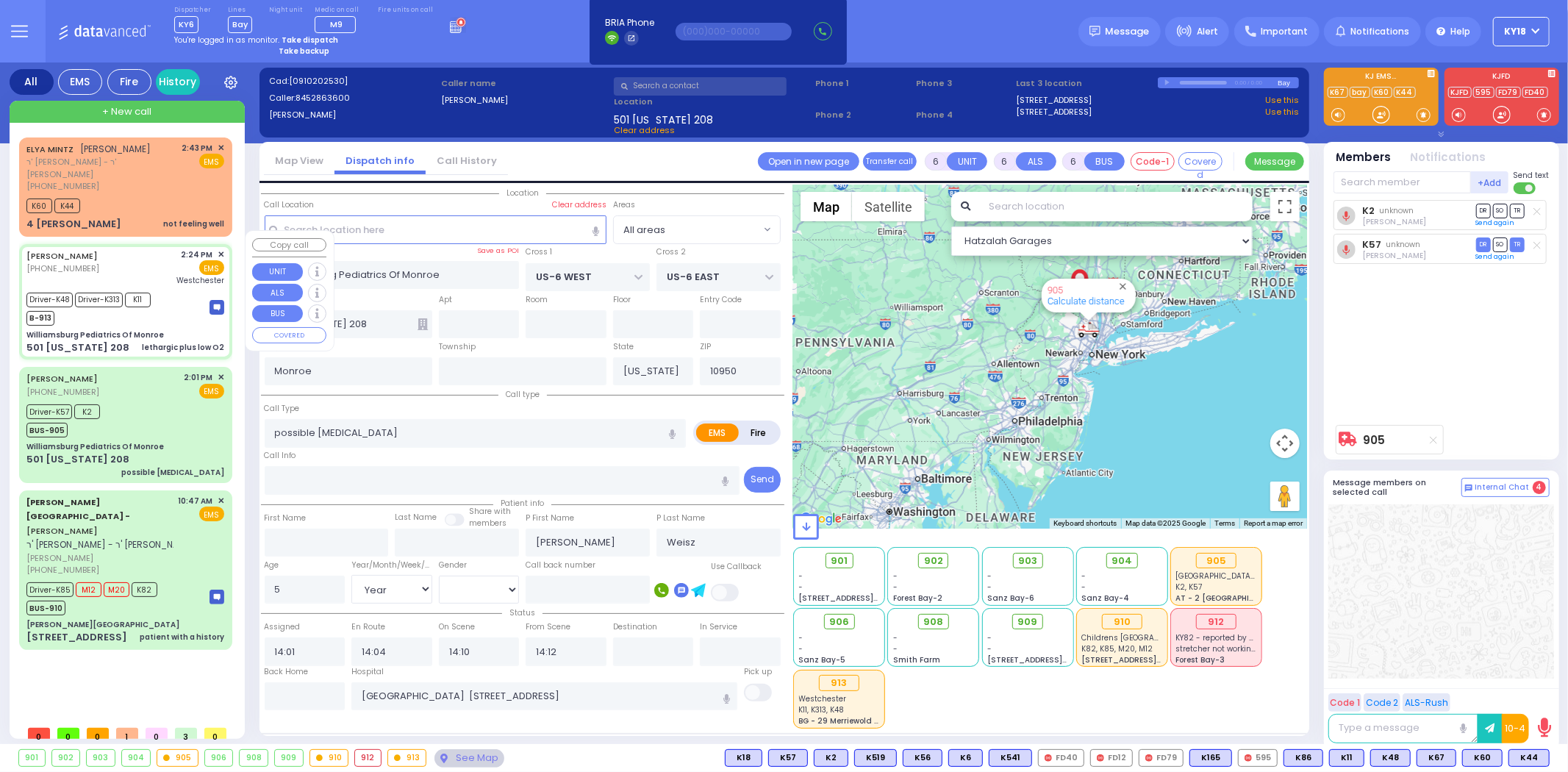
type input "14:32"
type input "14:41"
type input "Westchester Medical Center-Woods Road"
select select "Hatzalah Garages"
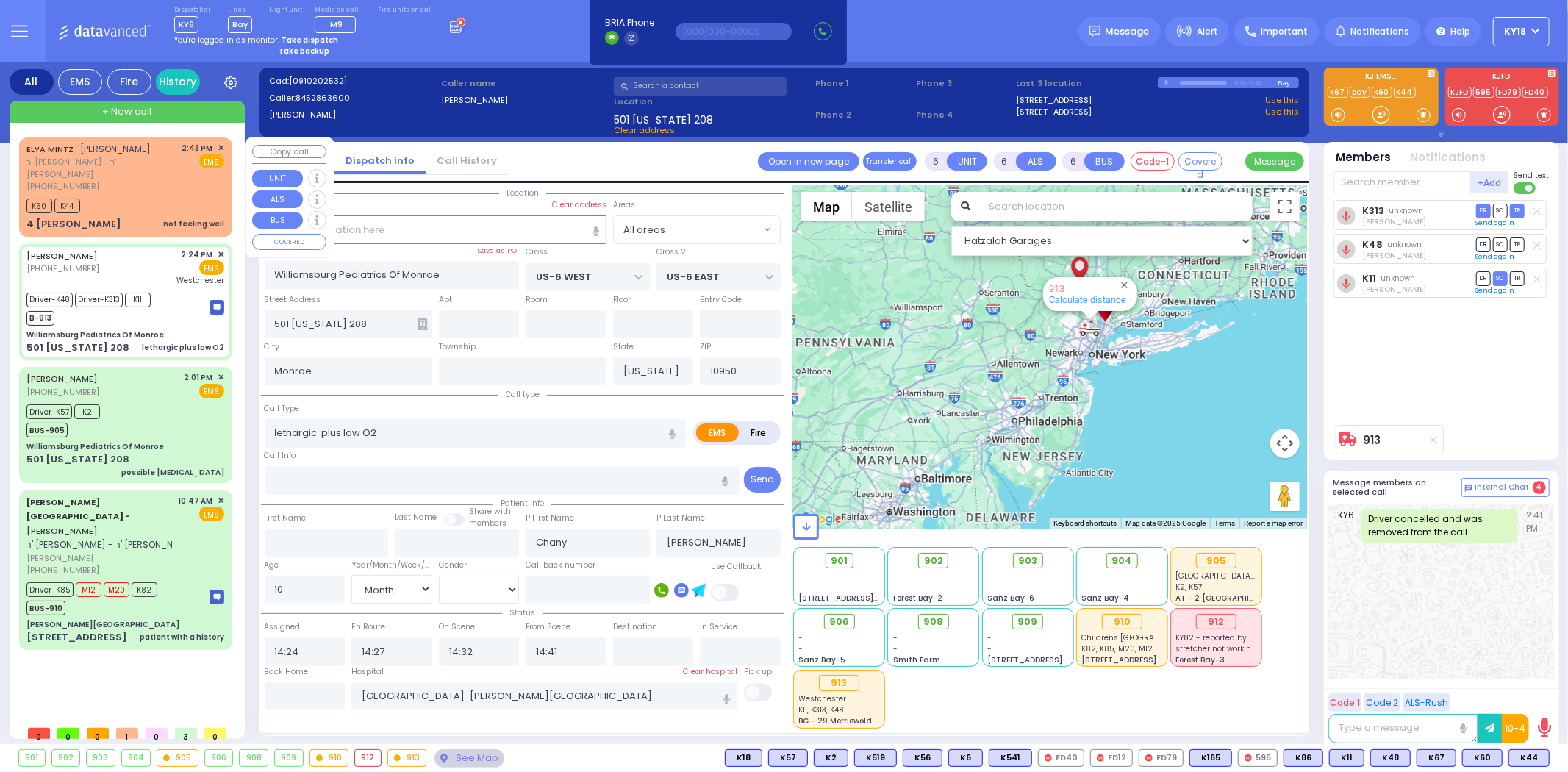
click at [127, 217] on div "4 Michael Ct not feeling well" at bounding box center [125, 224] width 198 height 15
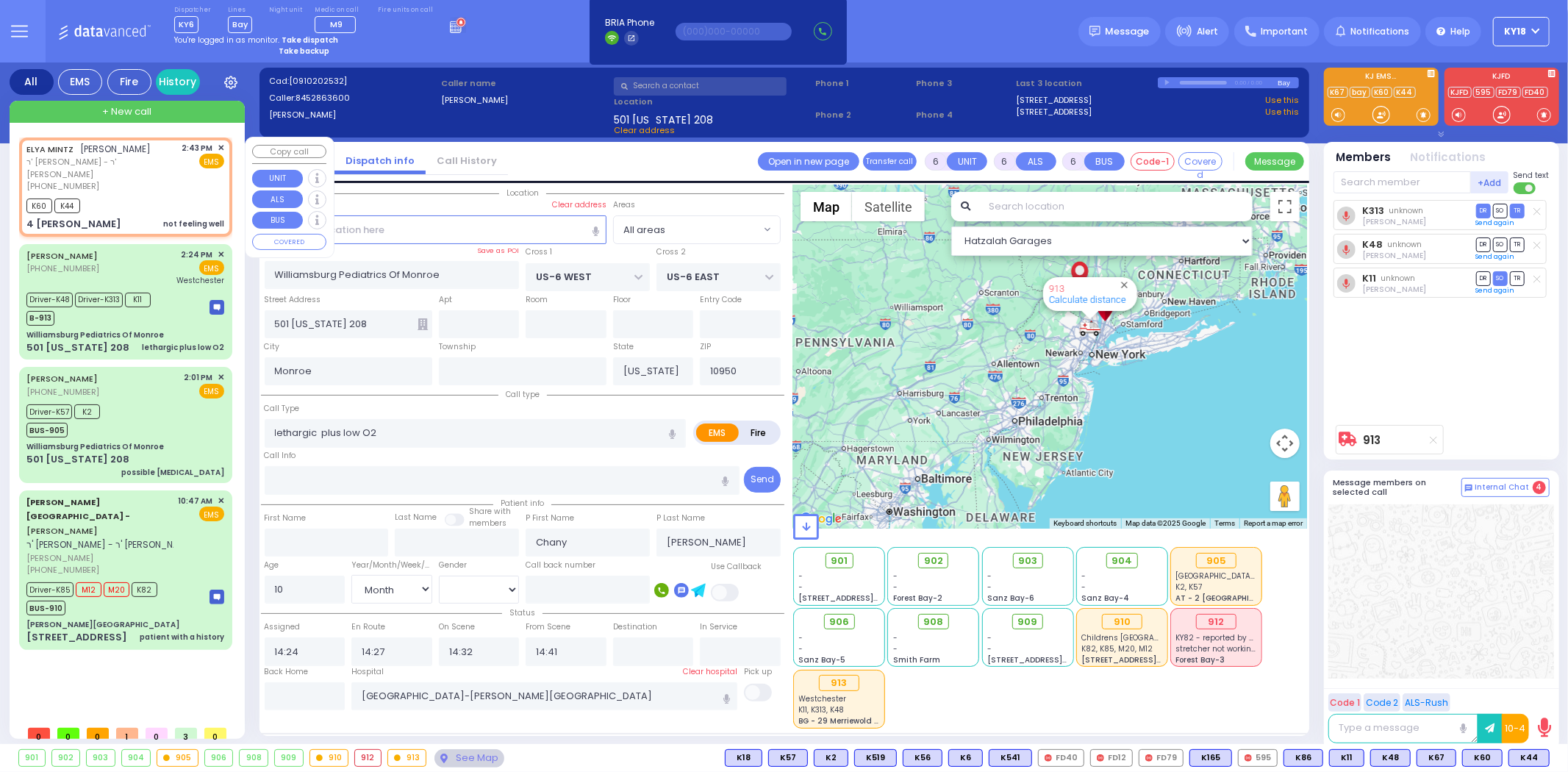
type input "2"
type input "1"
select select
type input "not feeling well"
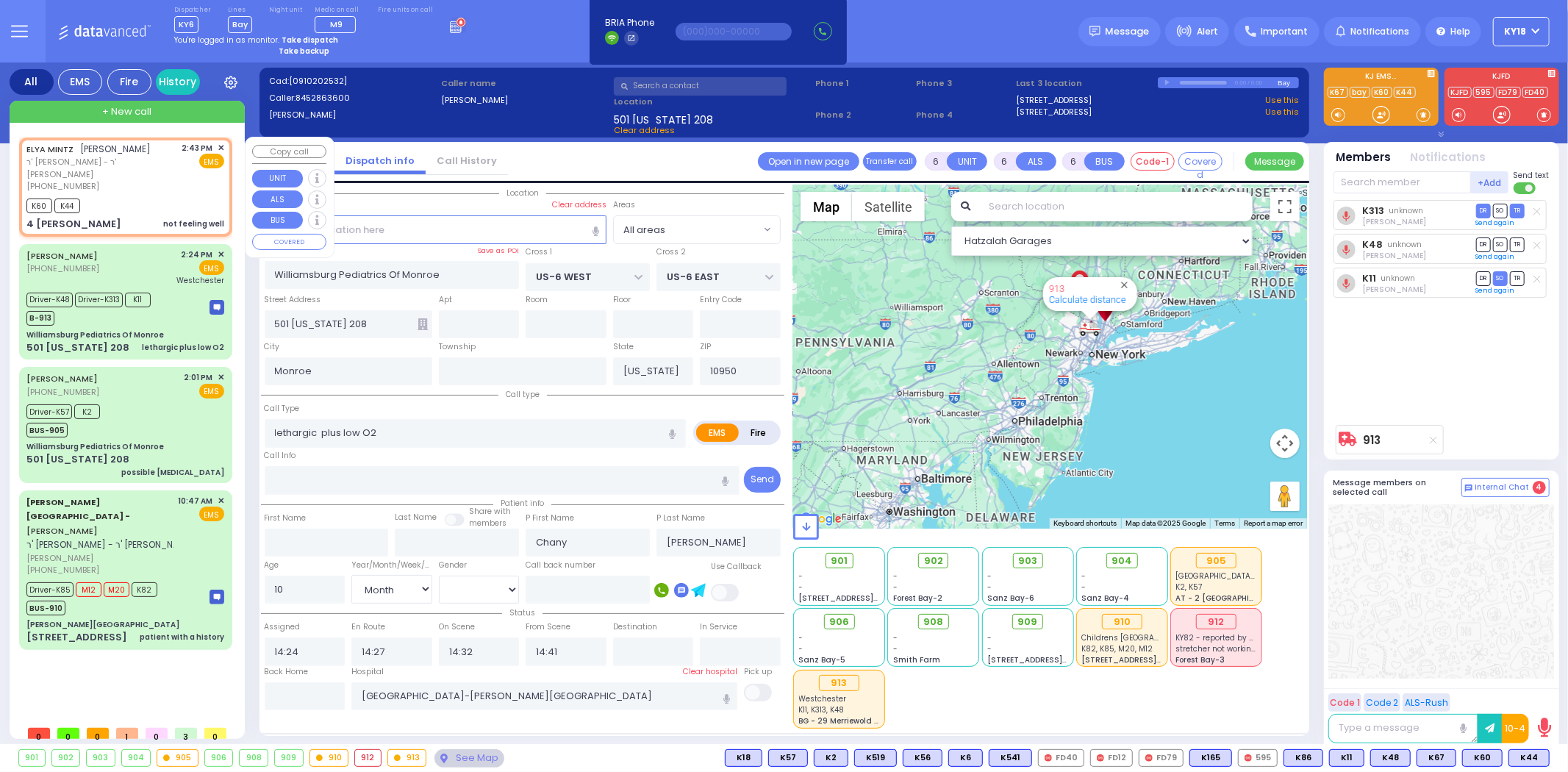
radio input "true"
type input "ELYA"
type input "[PERSON_NAME]"
select select
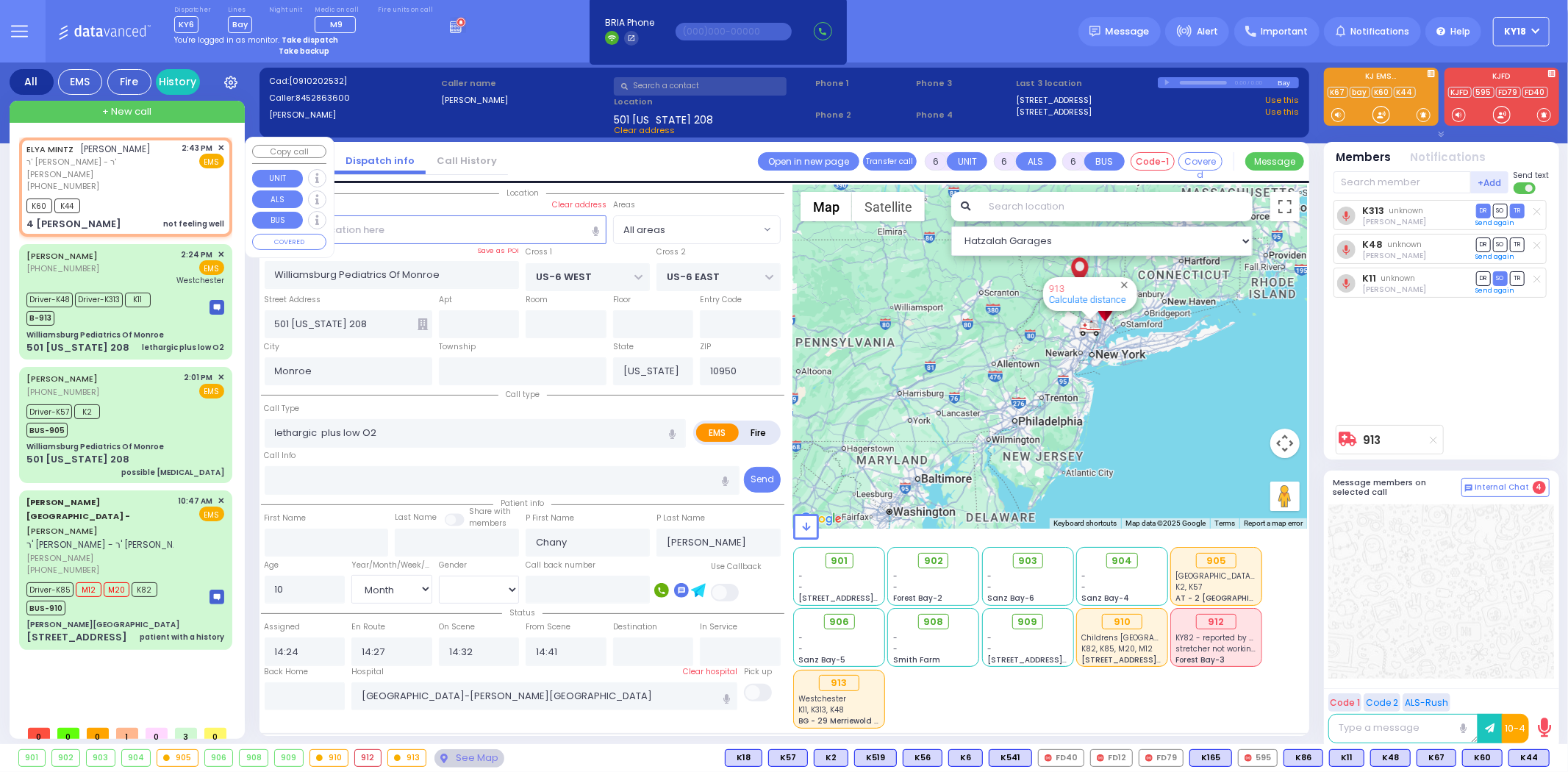
type input "14:43"
type input "14:46"
type input "SEARS RD"
type input "4 [PERSON_NAME]"
select select "[GEOGRAPHIC_DATA]"
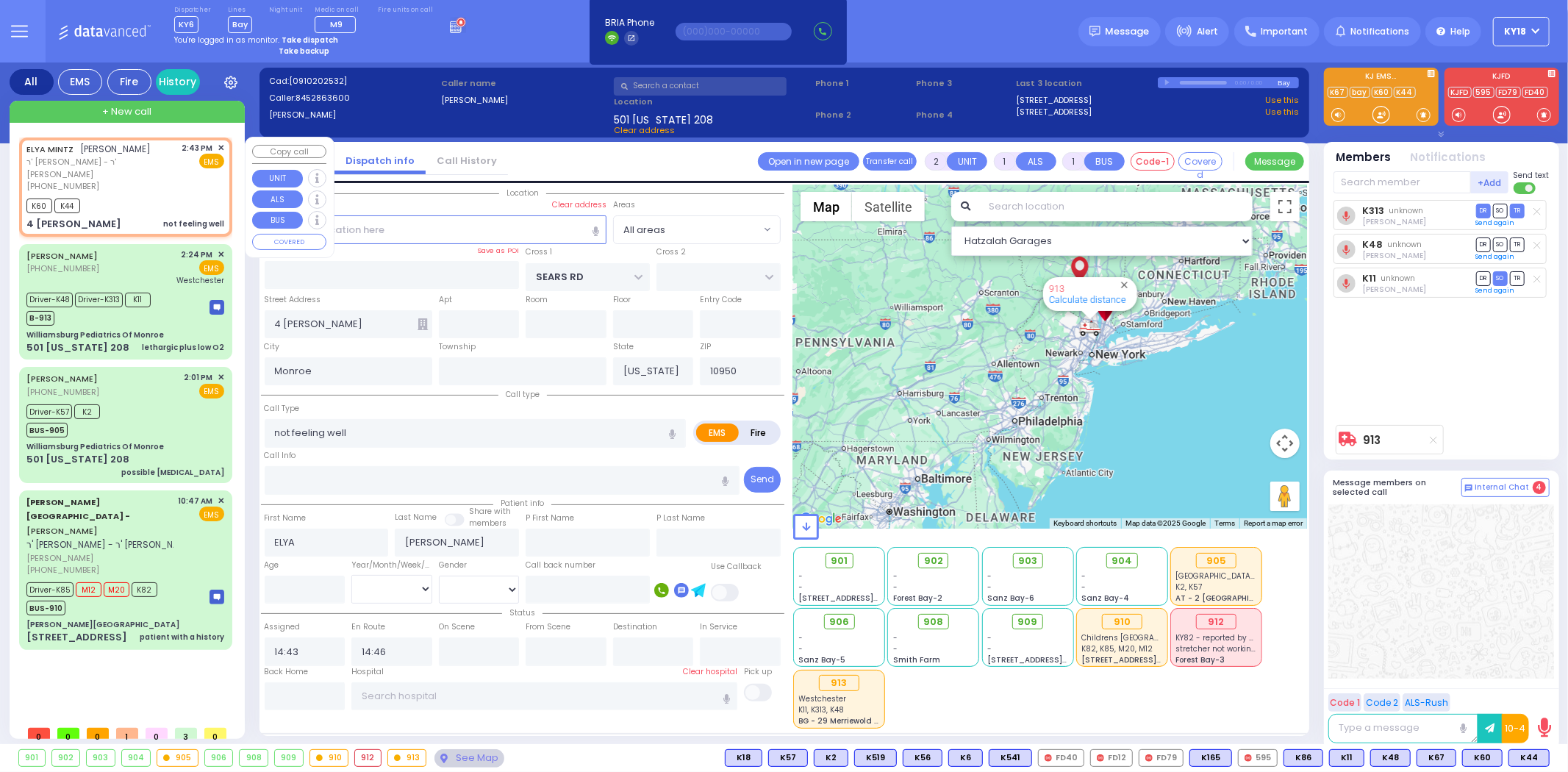
select select "Hatzalah Garages"
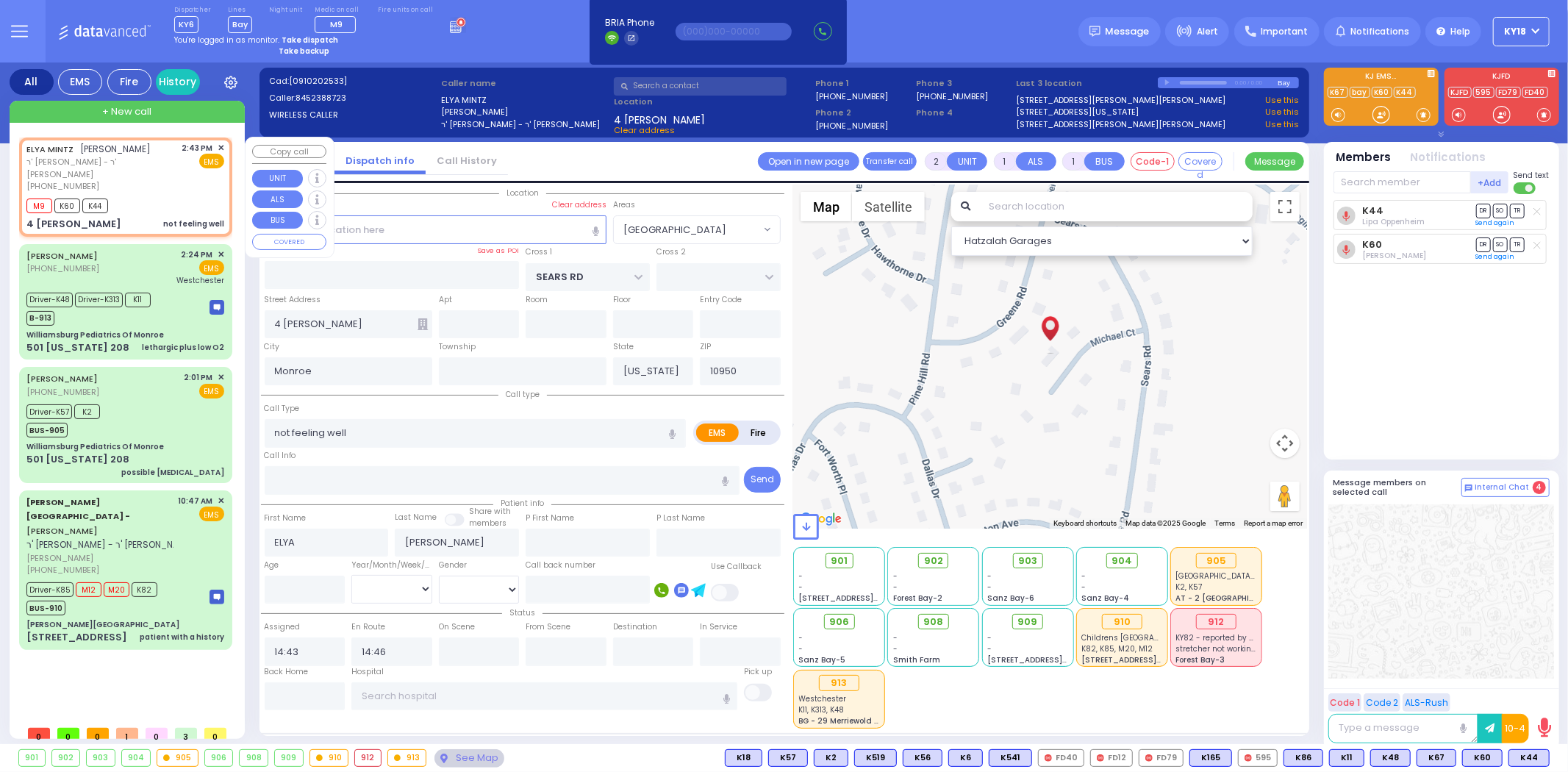
select select
radio input "true"
select select
select select "Hatzalah Garages"
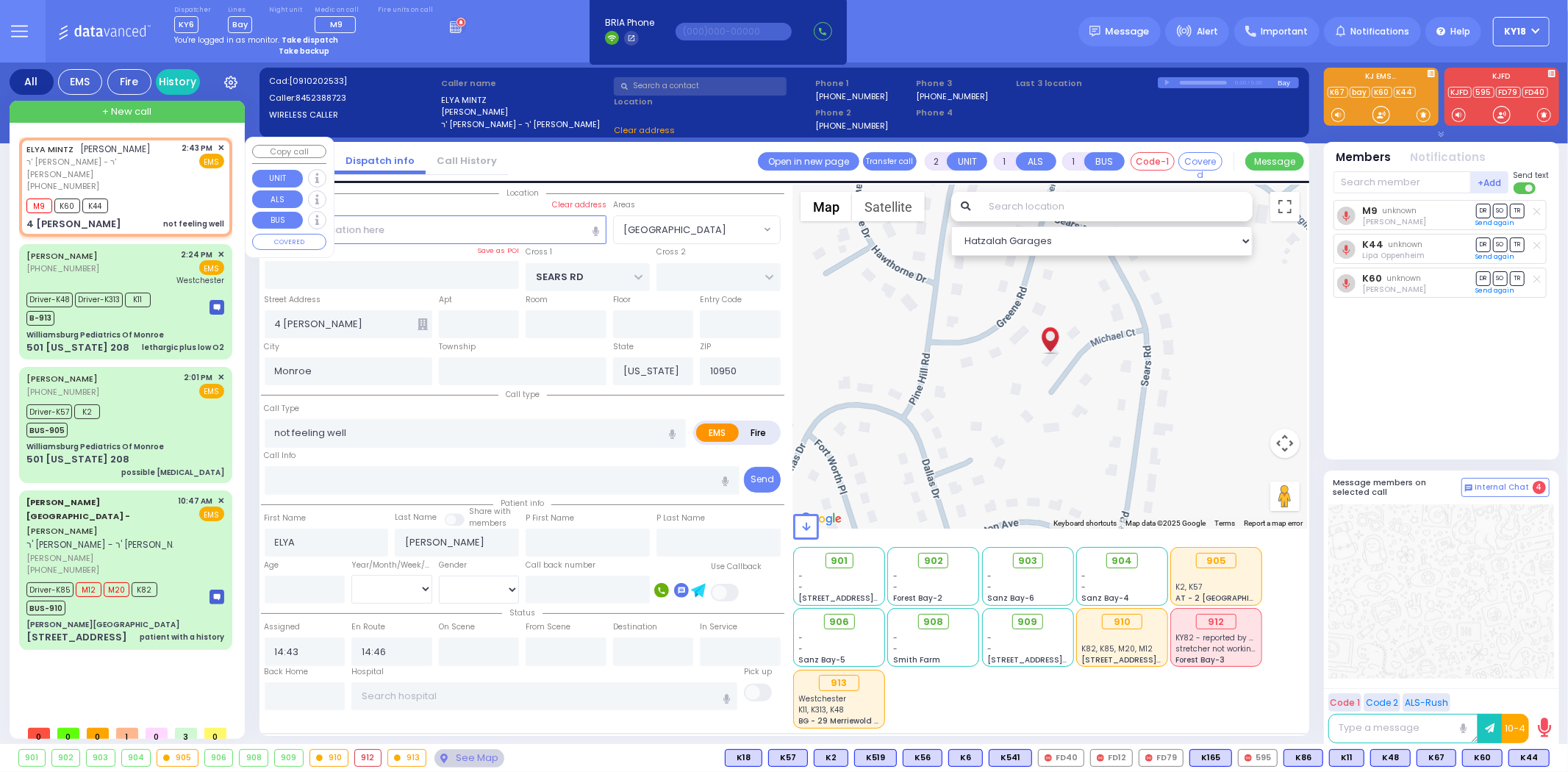
select select "[GEOGRAPHIC_DATA]"
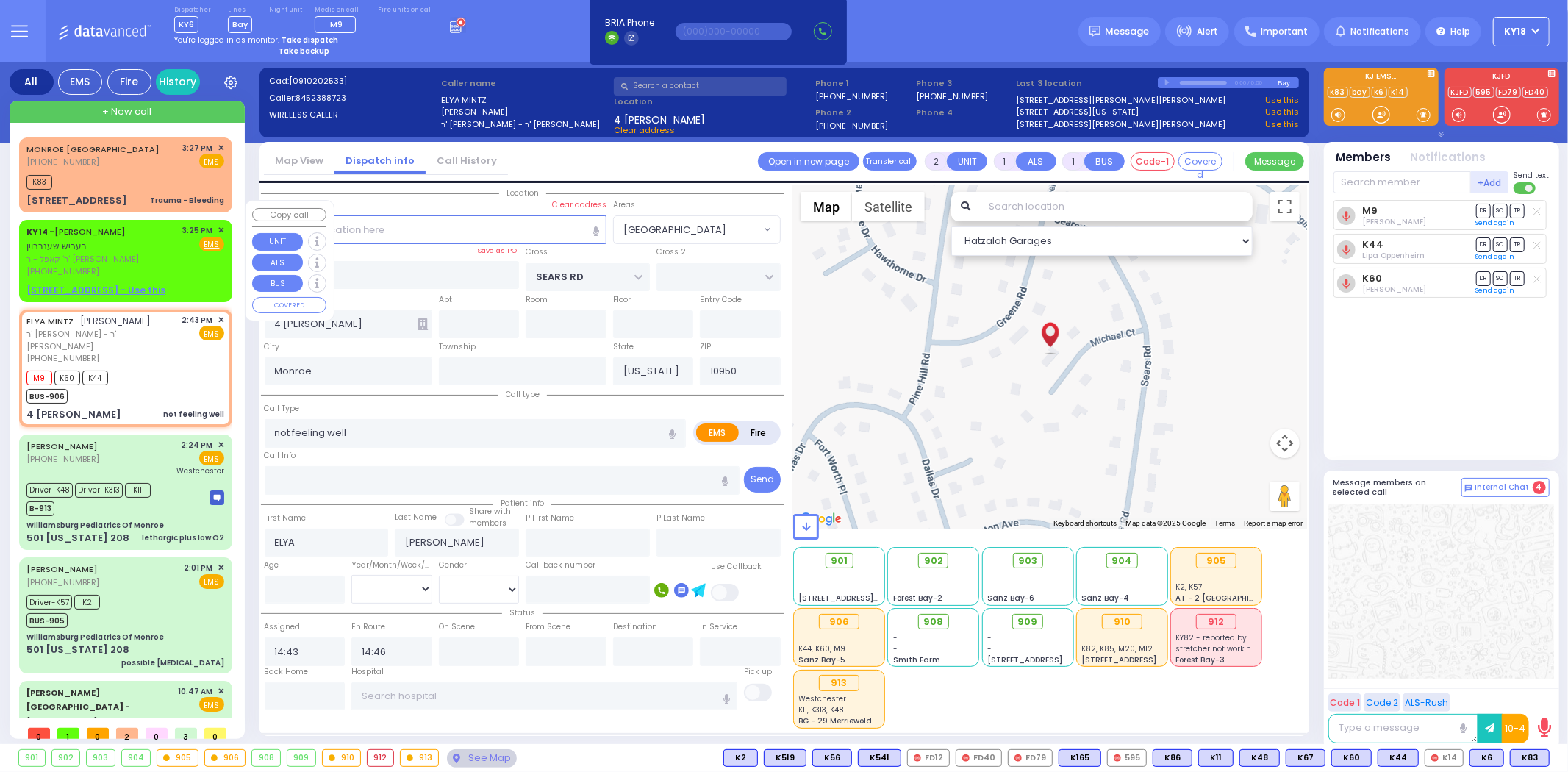
select select
radio input "true"
select select
select select "Hatzalah Garages"
select select "[GEOGRAPHIC_DATA]"
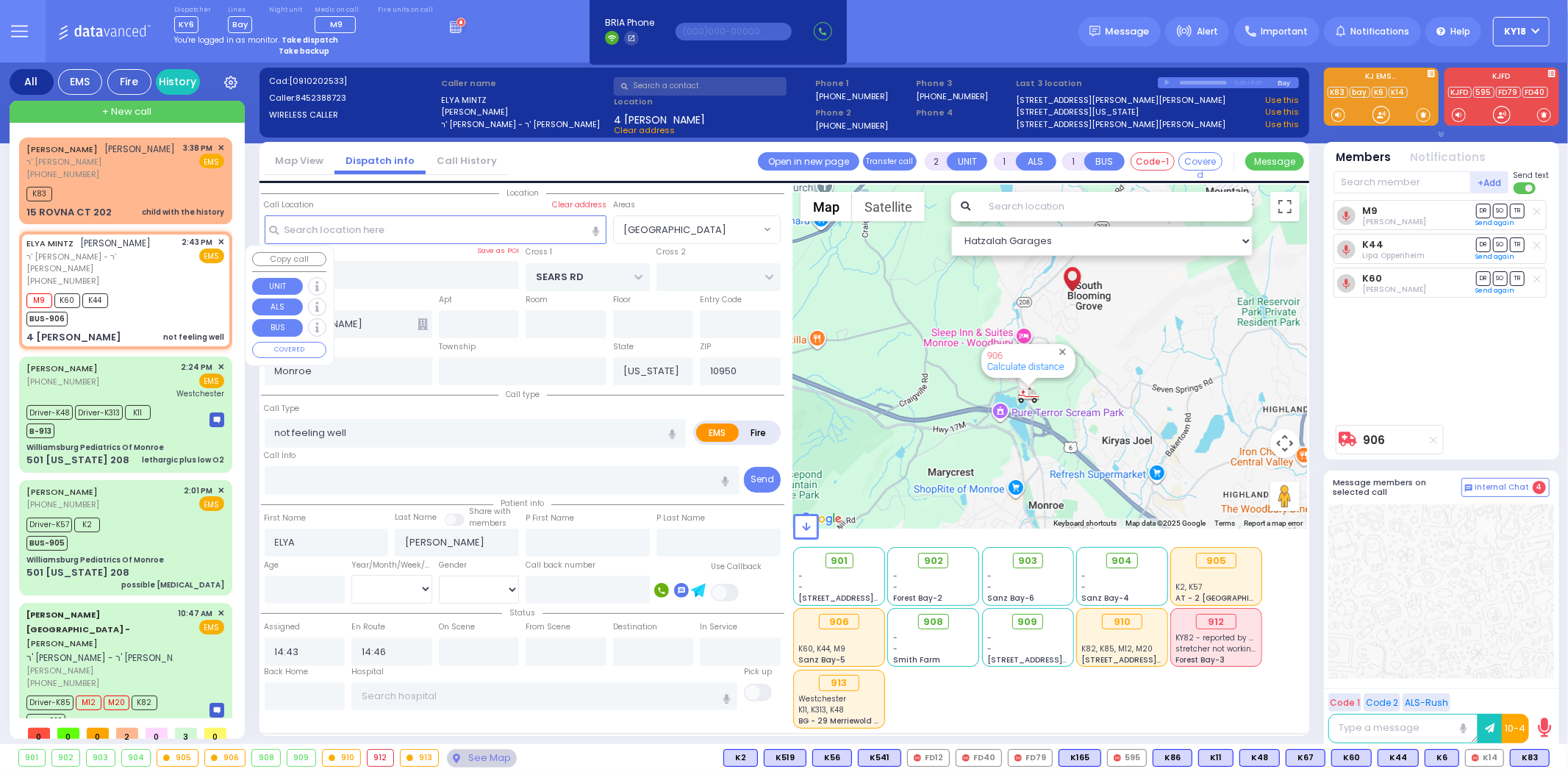
click at [99, 294] on span "K44" at bounding box center [95, 300] width 26 height 15
select select
radio input "true"
select select
select select "[GEOGRAPHIC_DATA]"
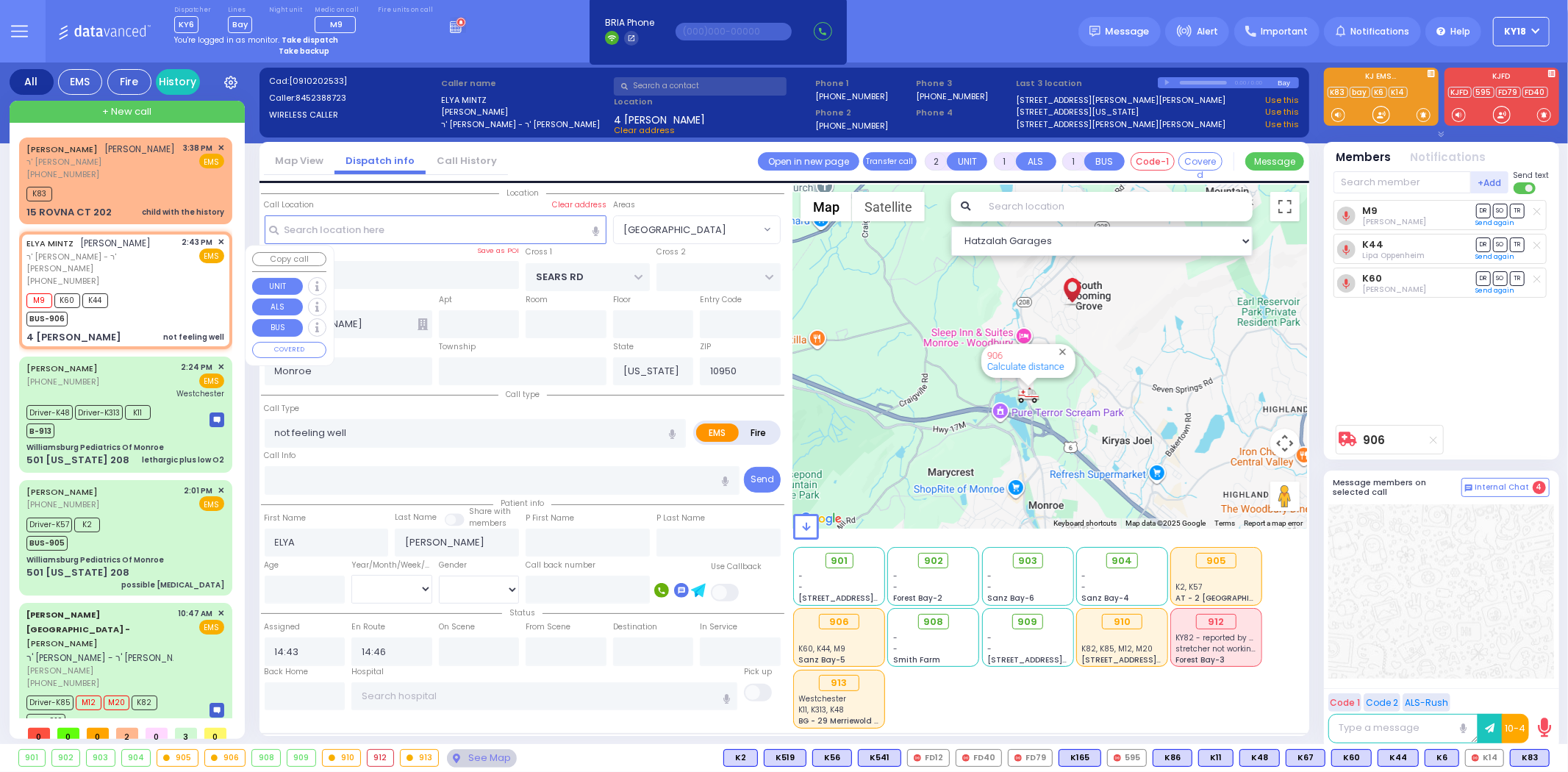
select select "Hatzalah Garages"
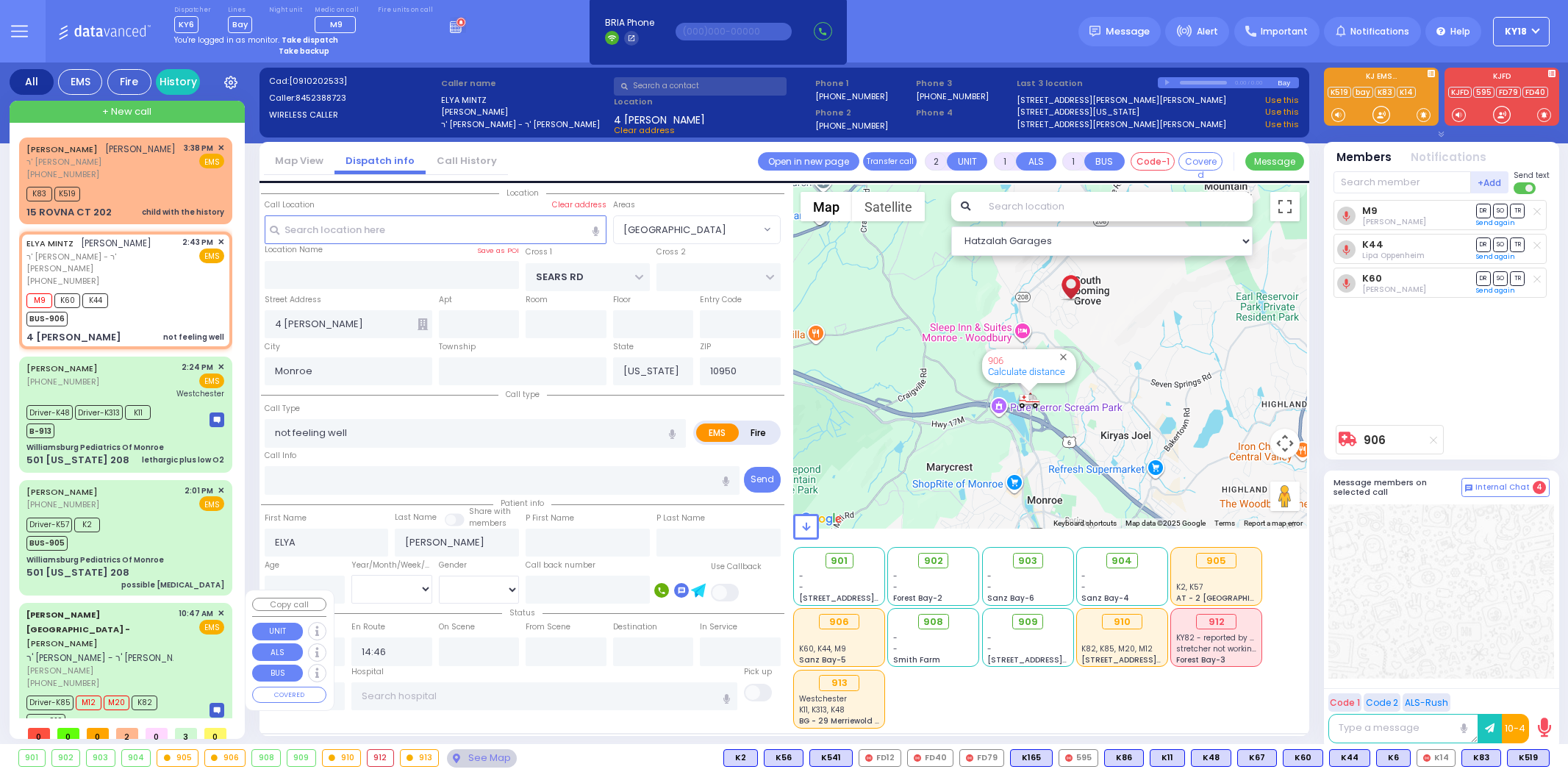
select select "[GEOGRAPHIC_DATA]"
select select
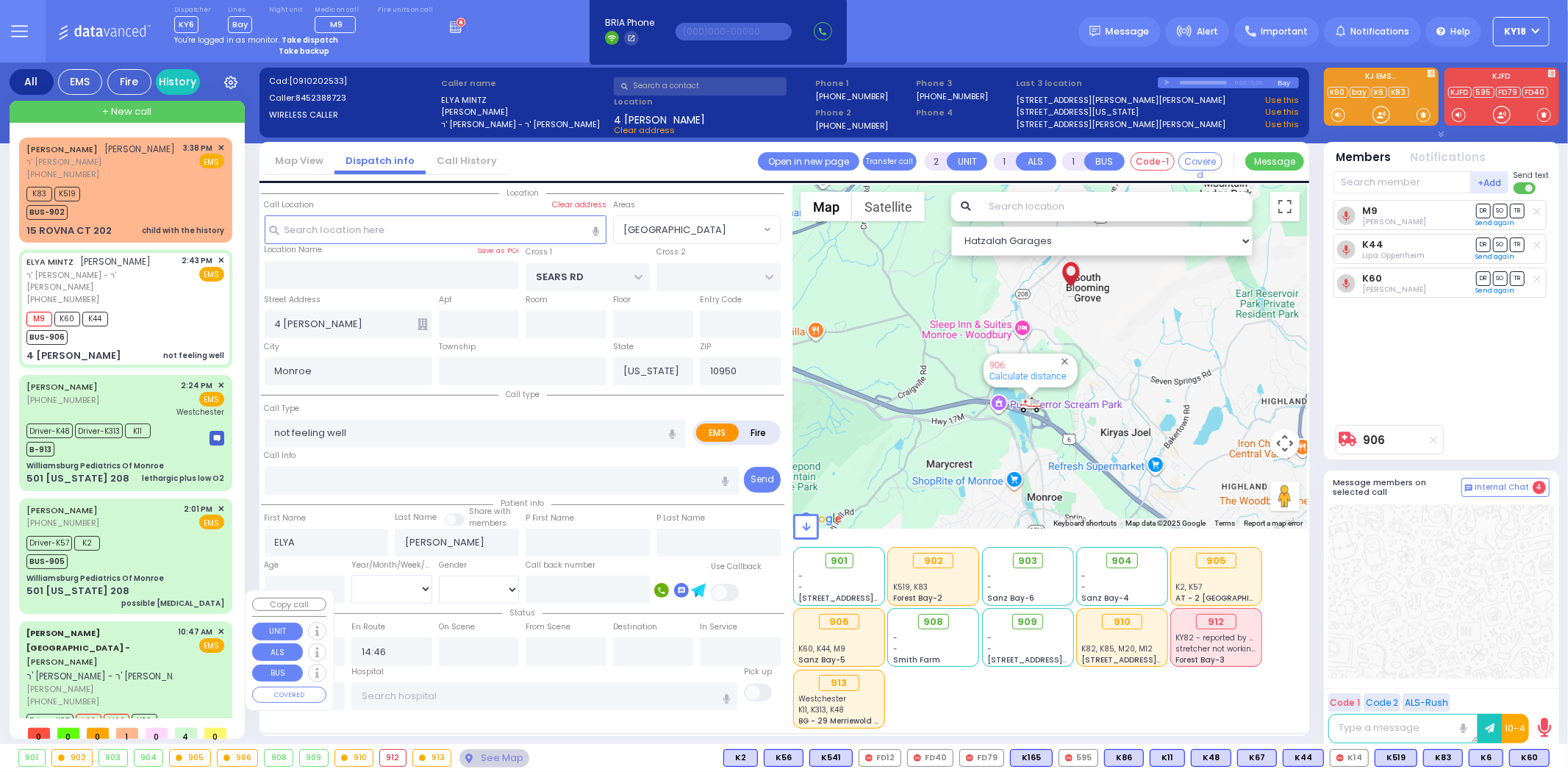
select select
radio input "true"
select select
type input "15:51"
select select "Hatzalah Garages"
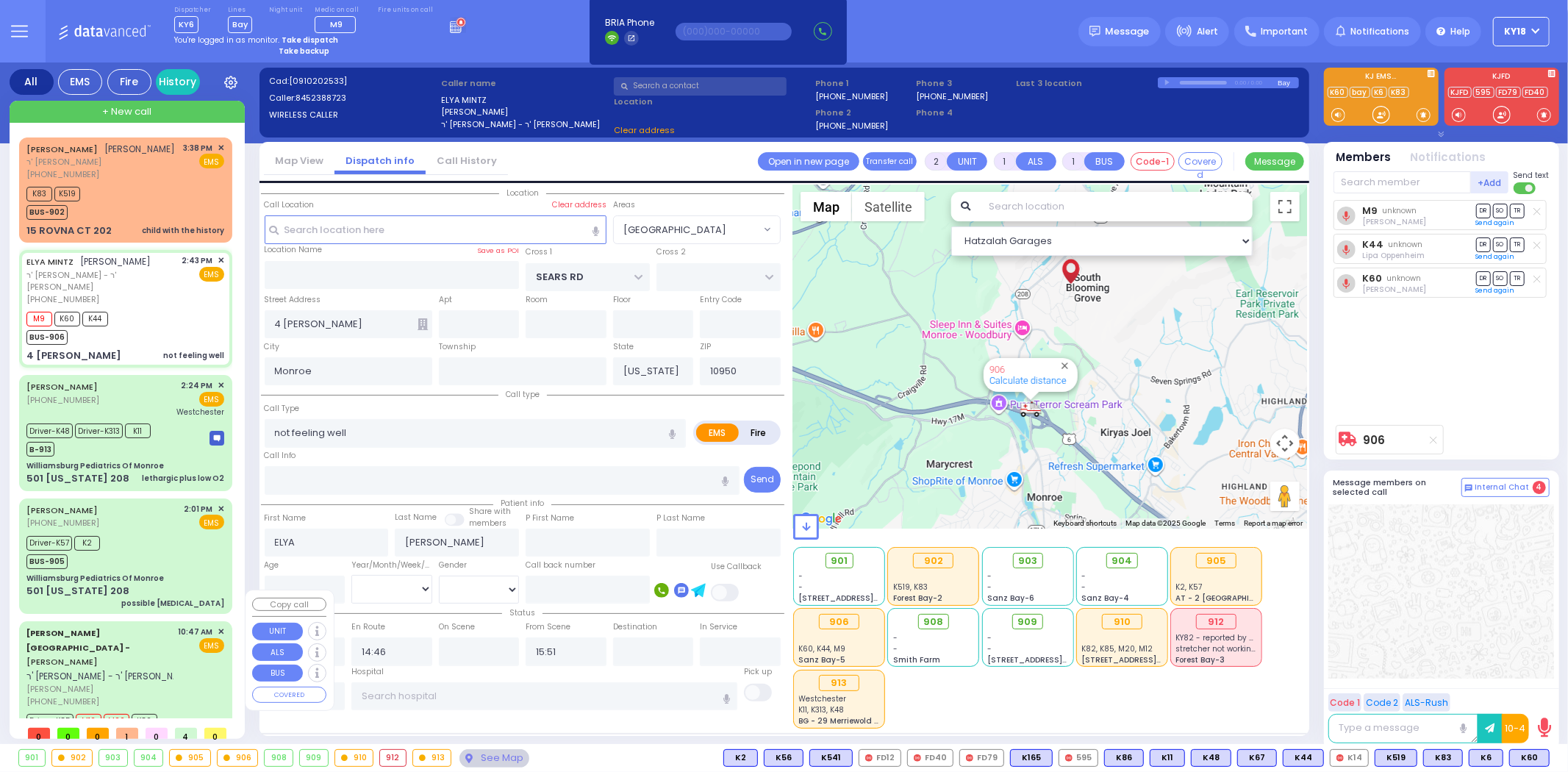
select select "[GEOGRAPHIC_DATA]"
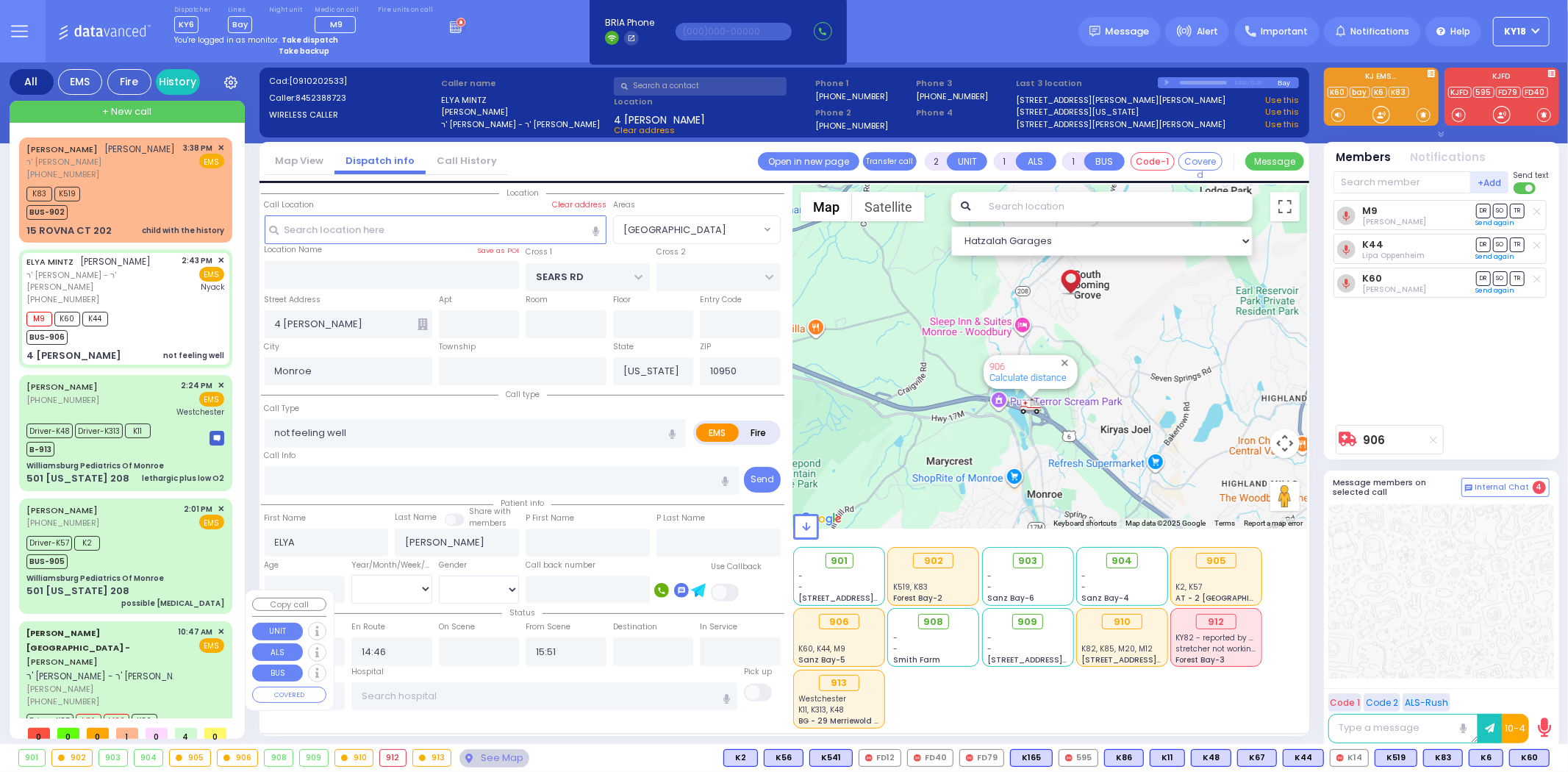
select select
radio input "true"
select select
type input "[GEOGRAPHIC_DATA]"
select select "Hatzalah Garages"
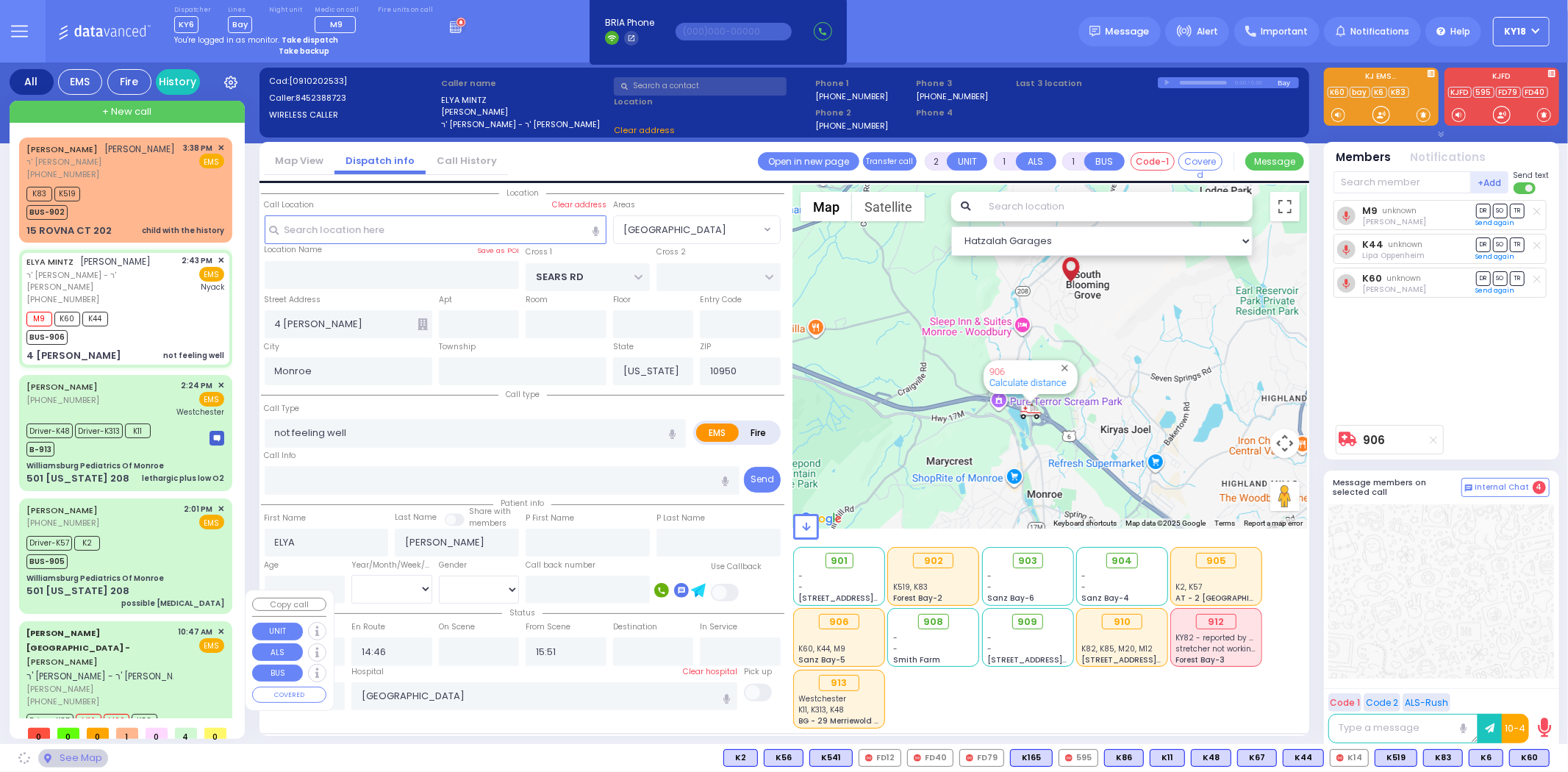
select select "[GEOGRAPHIC_DATA]"
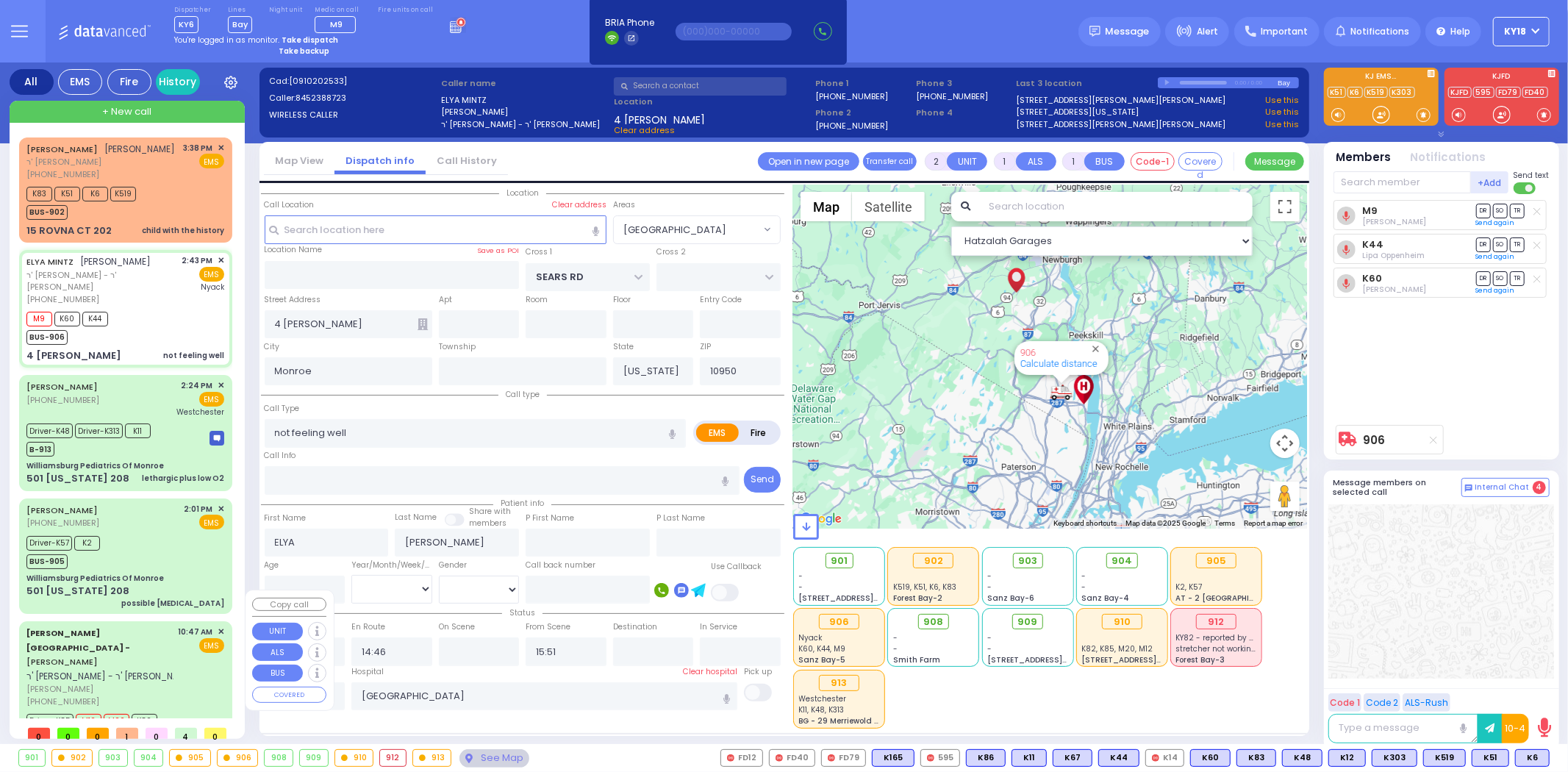
type input "6"
select select
radio input "true"
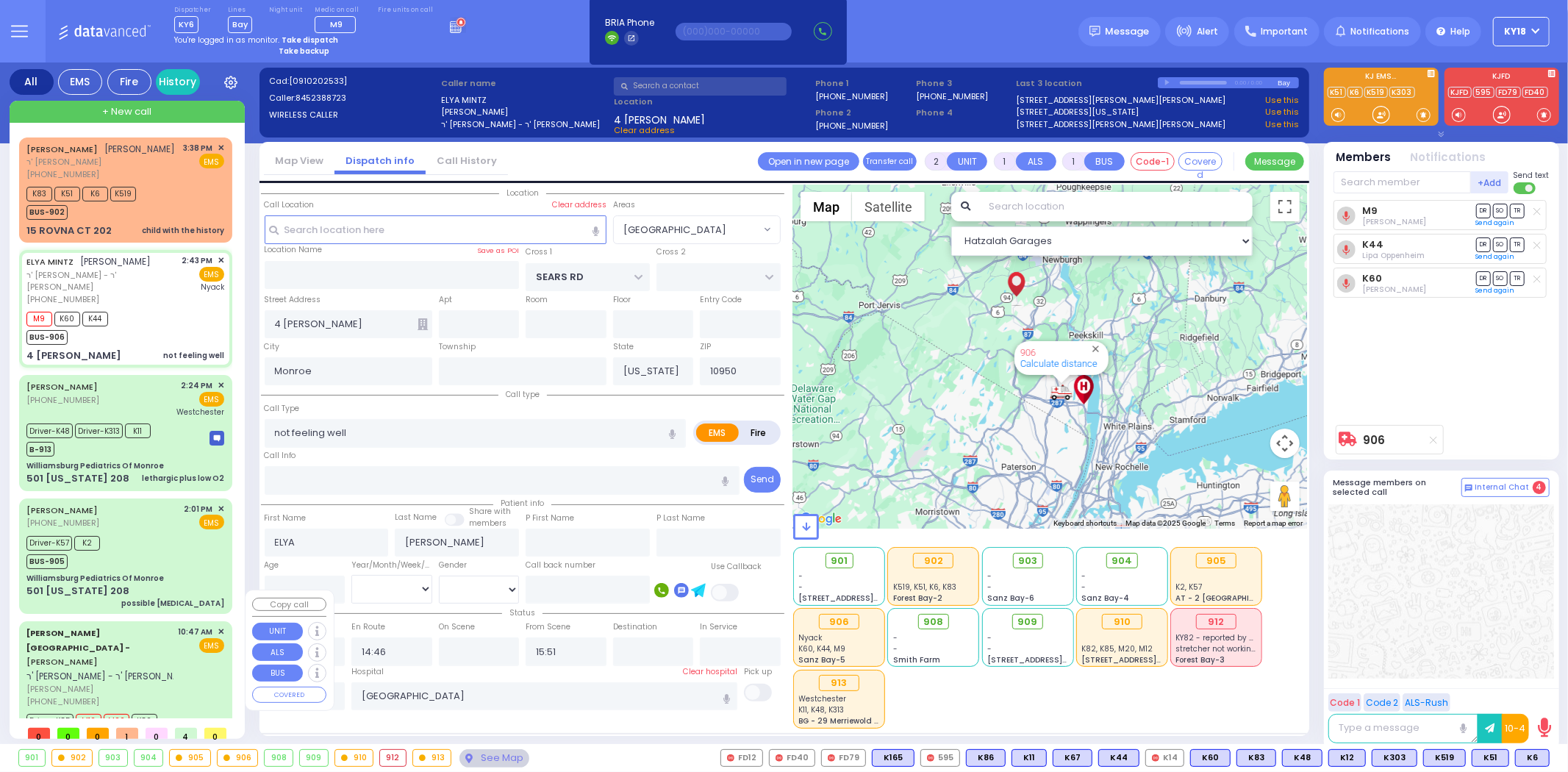
type input "Unknown"
select select "Year"
select select "Hatzalah Garages"
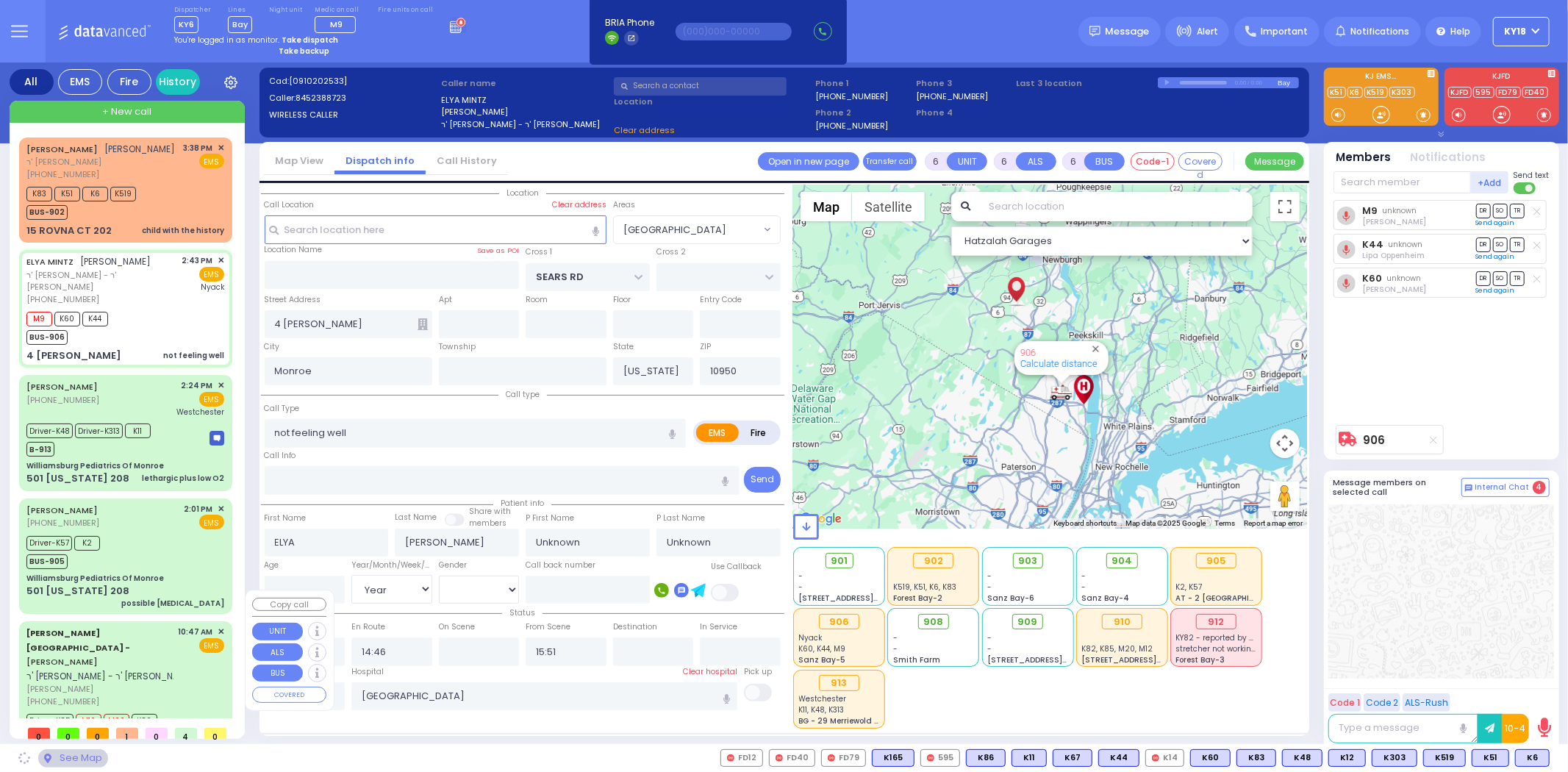
select select "[GEOGRAPHIC_DATA]"
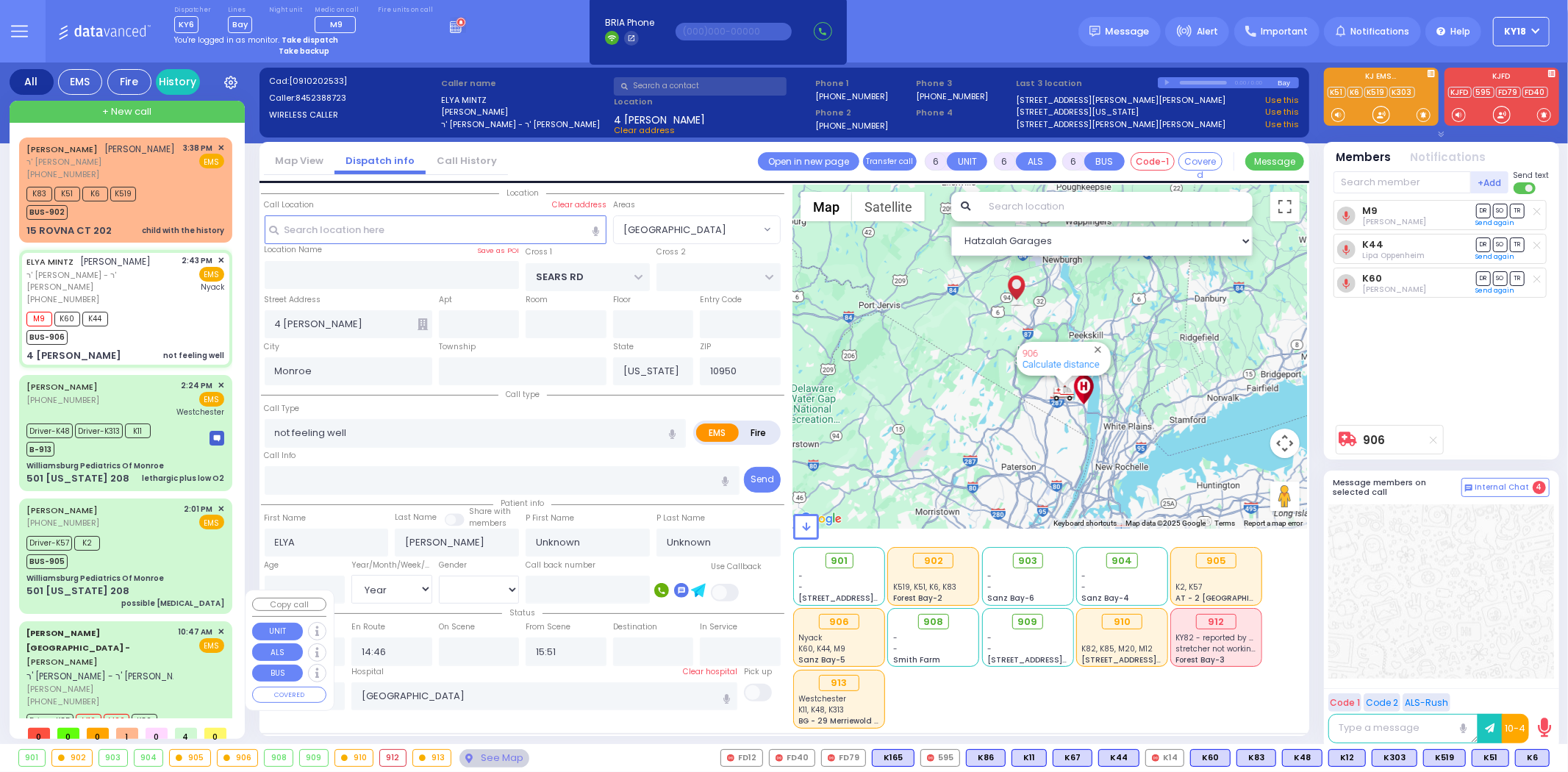
select select
radio input "true"
type input "Ladislaw"
type input "Minz"
type input "78"
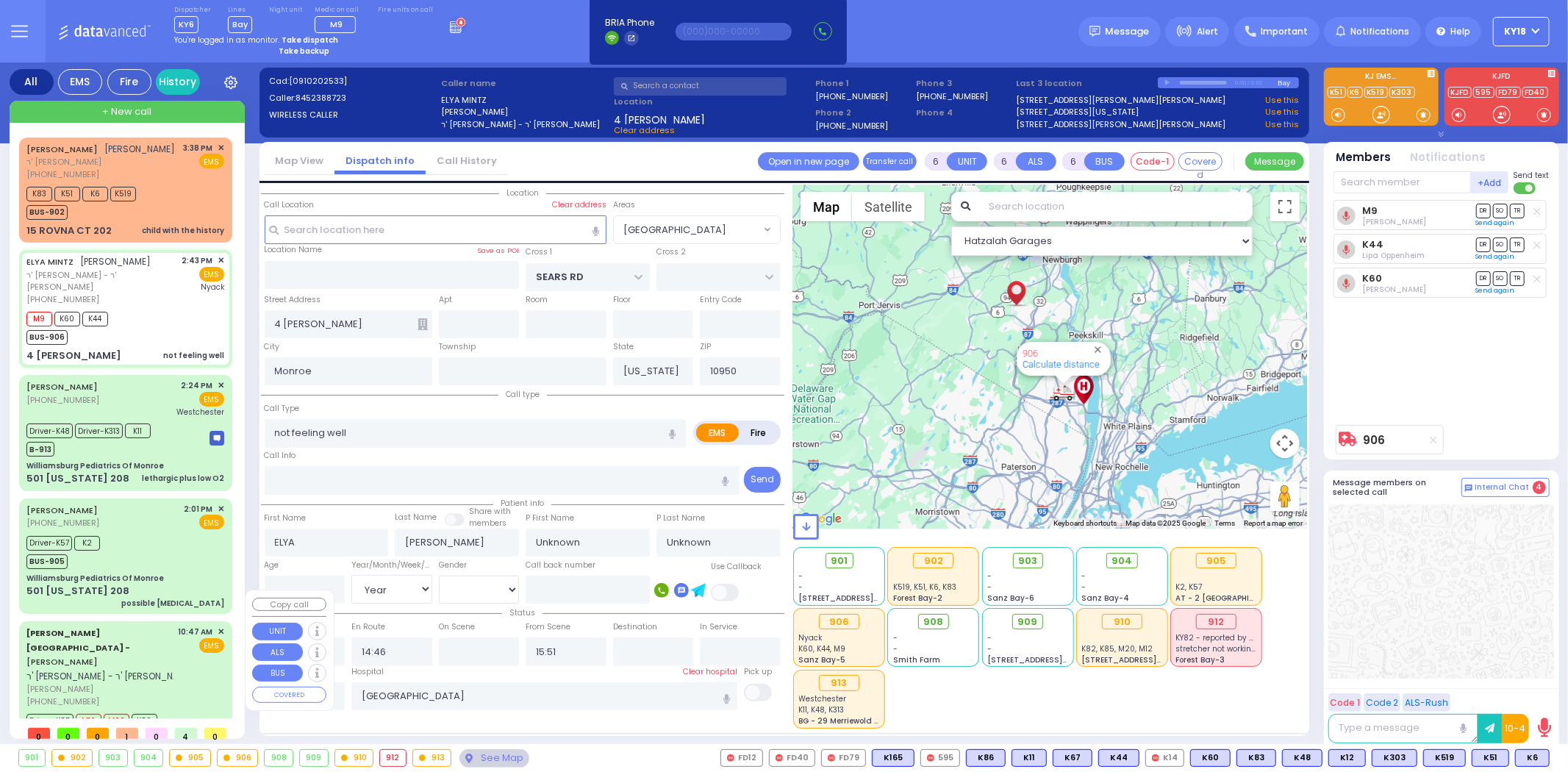
select select "Year"
select select "Hatzalah Garages"
select select "[GEOGRAPHIC_DATA]"
select select
radio input "true"
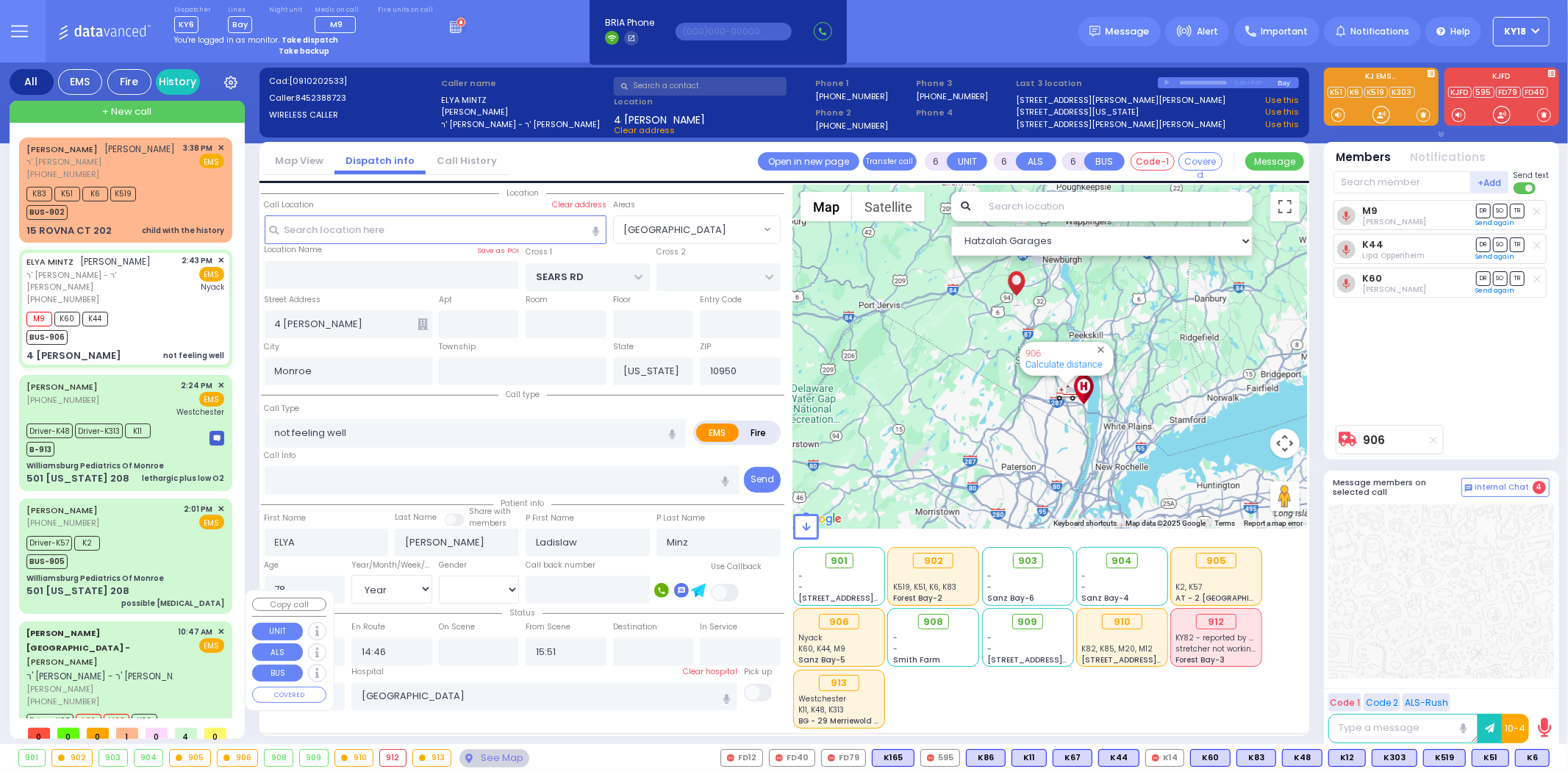
select select "Year"
select select "Hatzalah Garages"
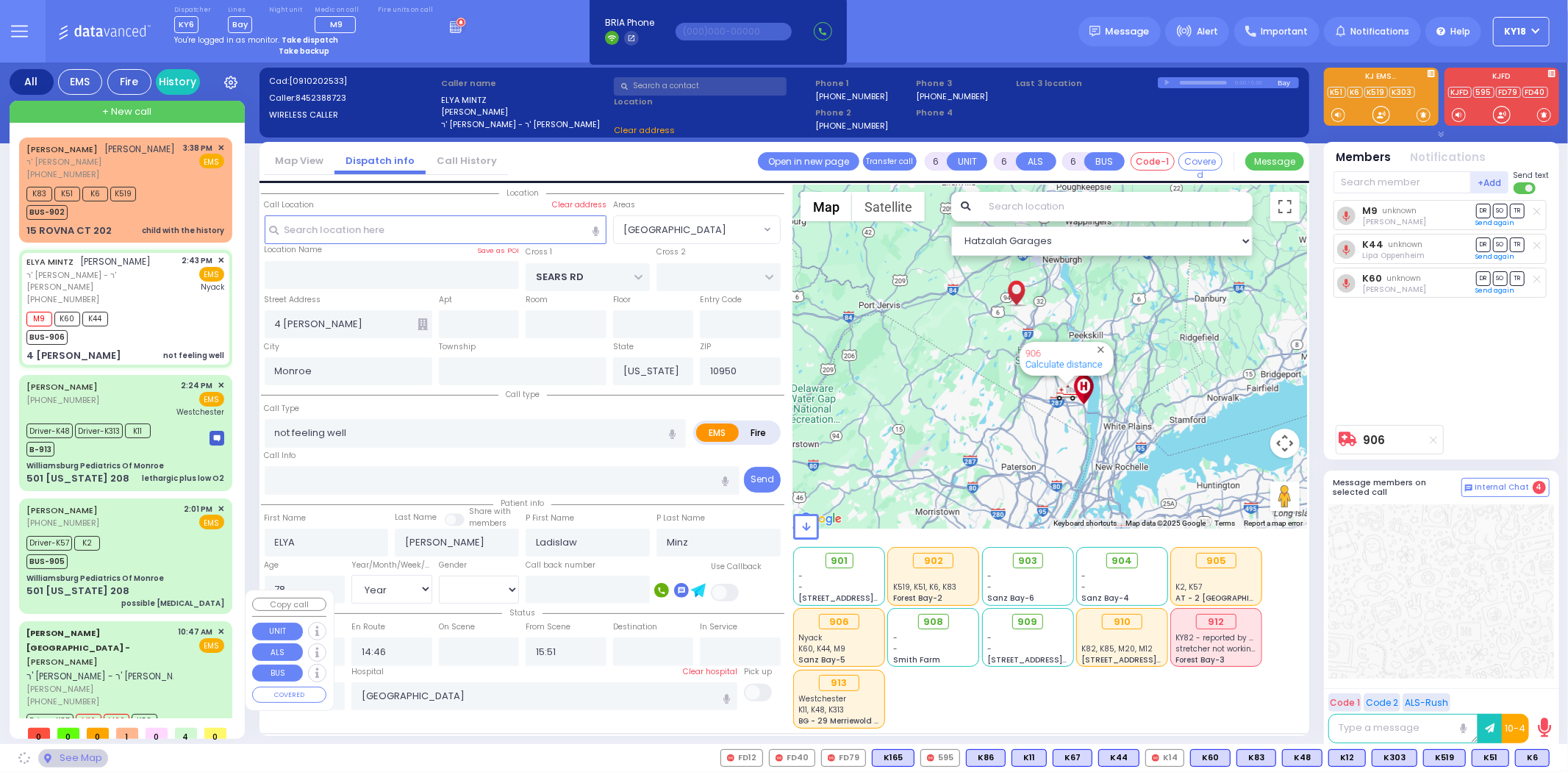
select select "[GEOGRAPHIC_DATA]"
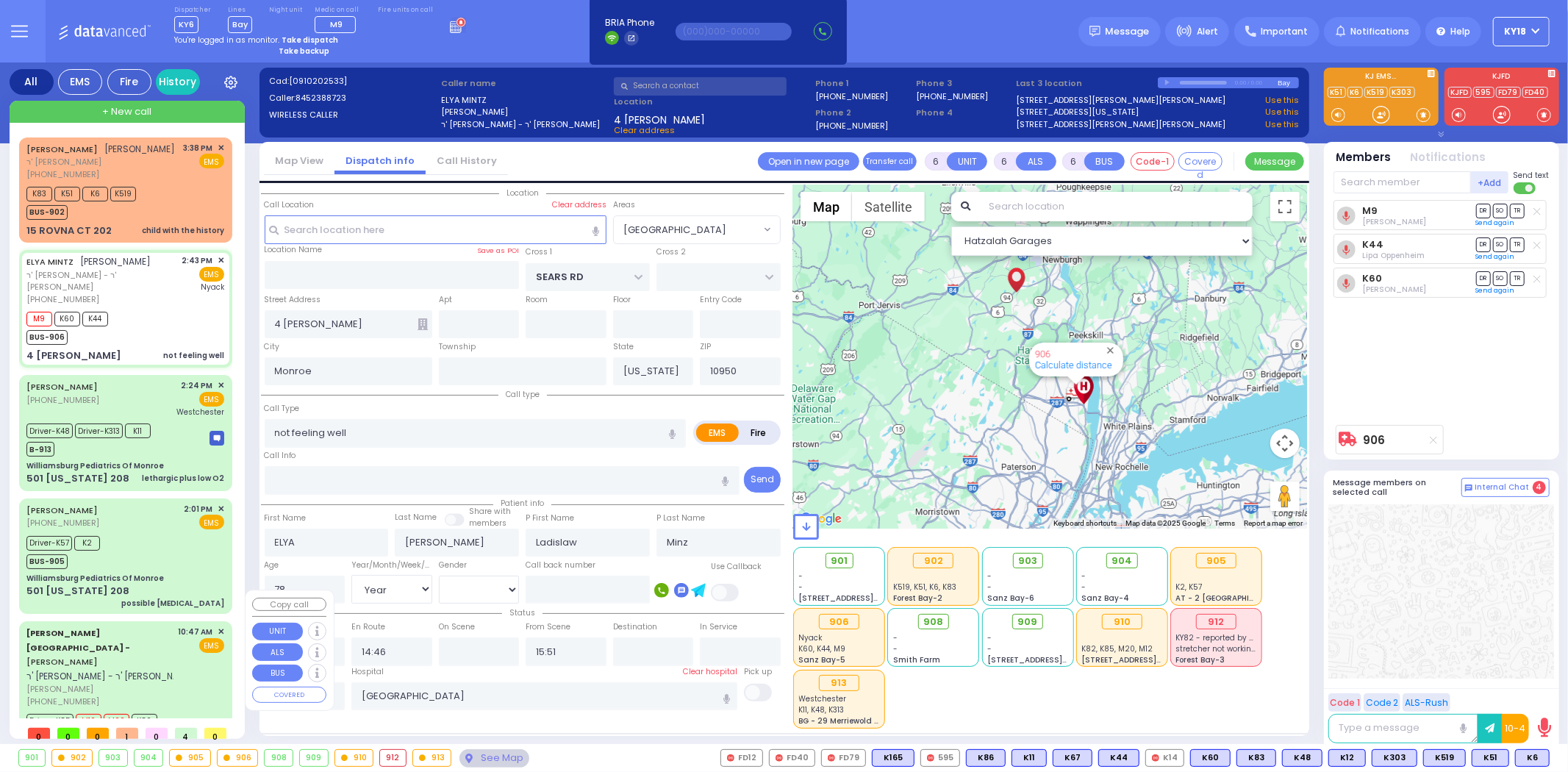
select select
radio input "true"
select select "Year"
select select "[GEOGRAPHIC_DATA]"
select select "Hatzalah Garages"
